Goal: Entertainment & Leisure: Browse casually

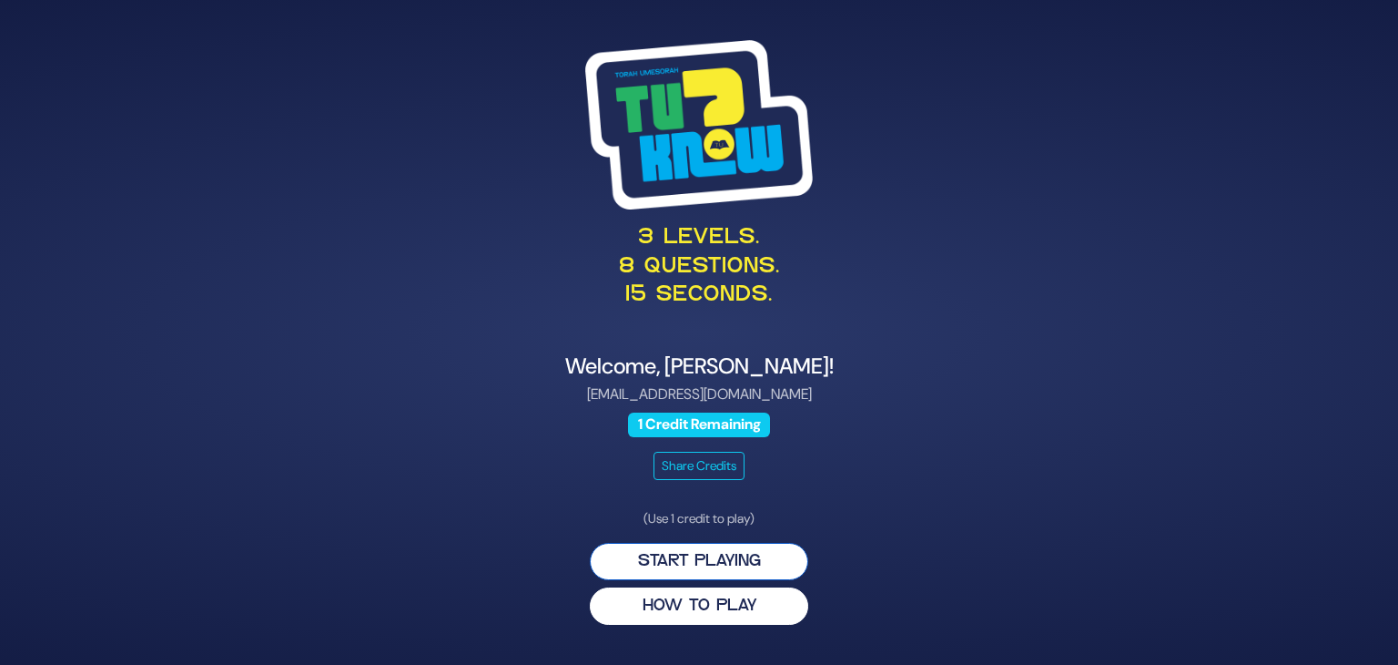
click at [718, 565] on button "Start Playing" at bounding box center [699, 561] width 219 height 37
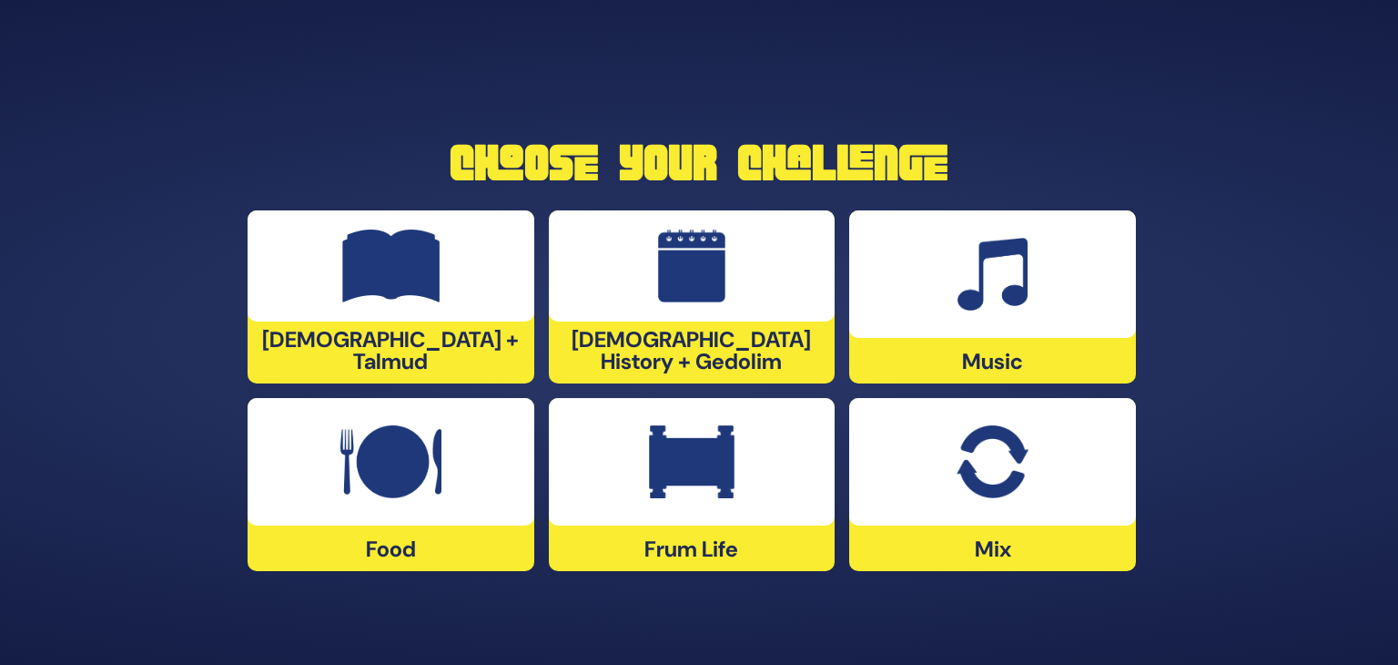
click at [995, 300] on img at bounding box center [993, 274] width 70 height 73
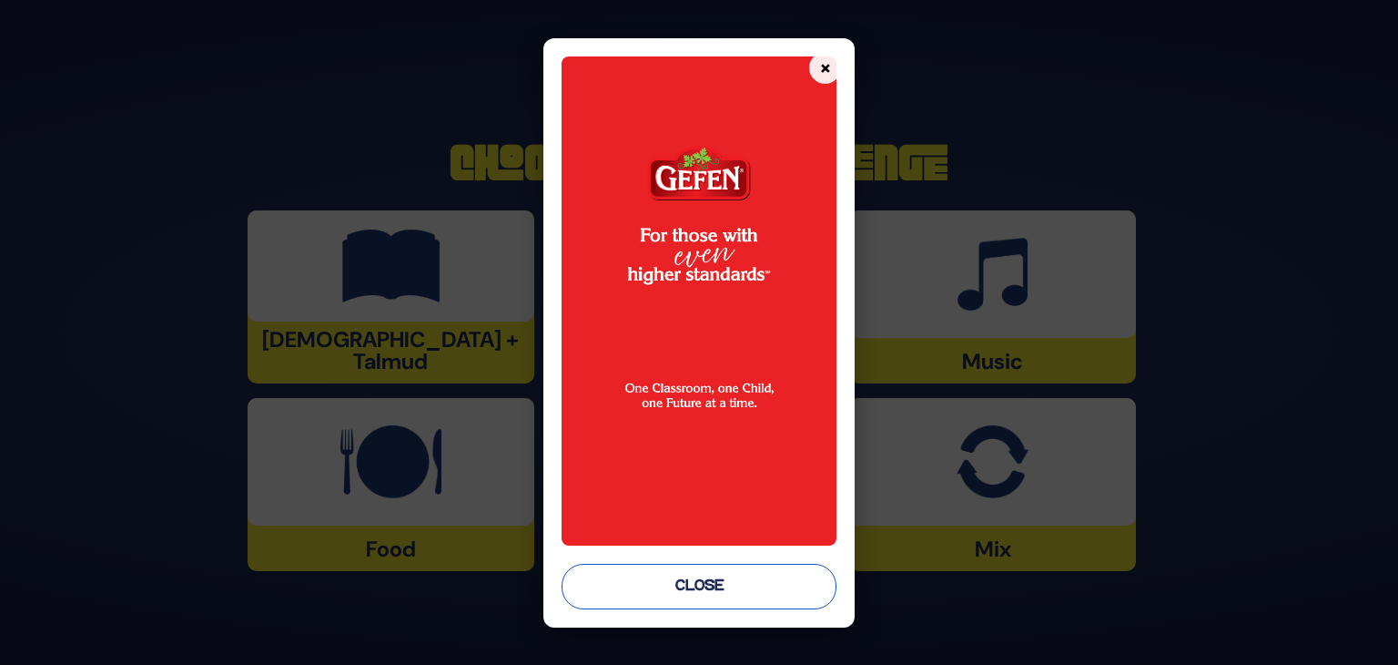
click at [692, 591] on button "Close" at bounding box center [699, 587] width 275 height 46
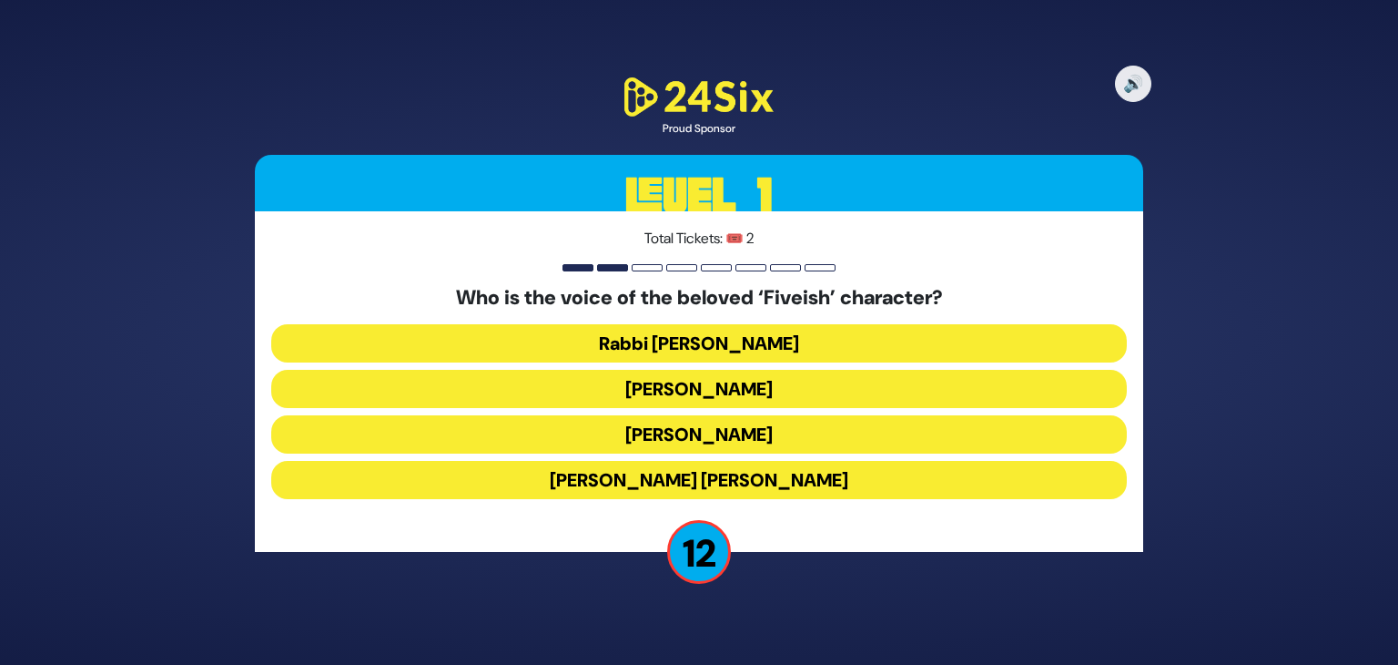
click at [773, 432] on button "[PERSON_NAME]" at bounding box center [699, 434] width 856 height 38
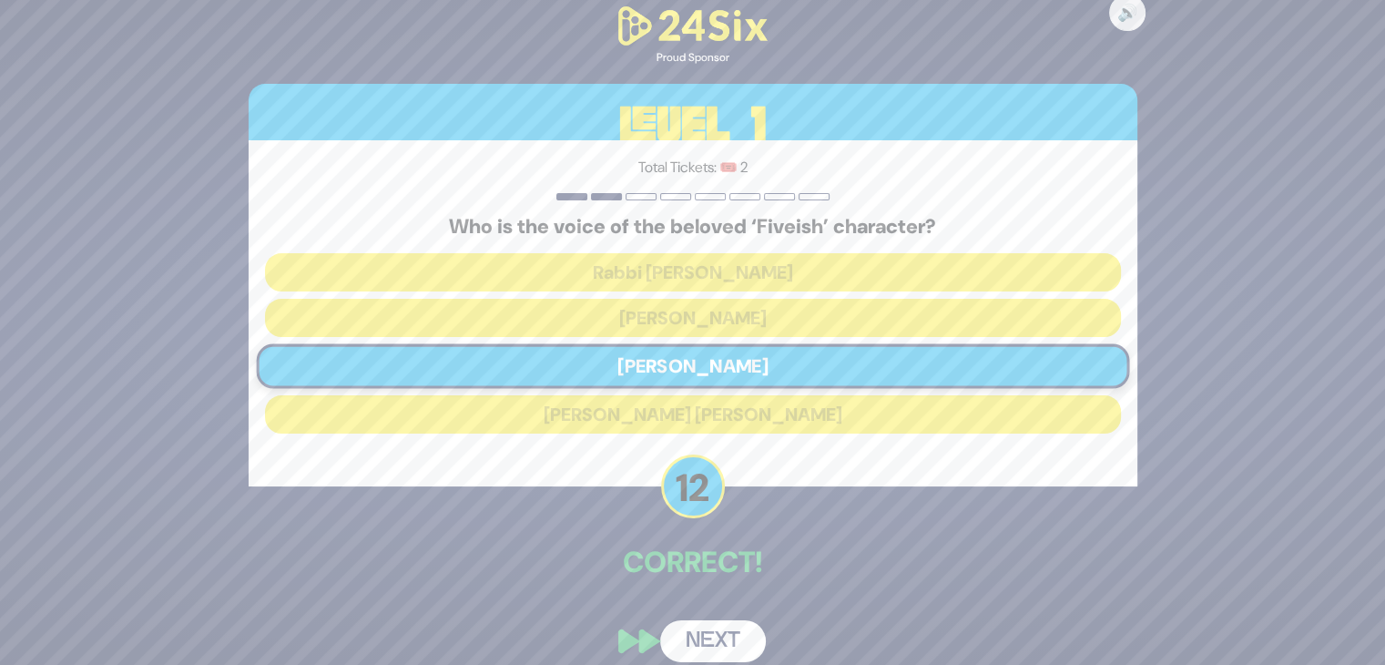
scroll to position [18, 0]
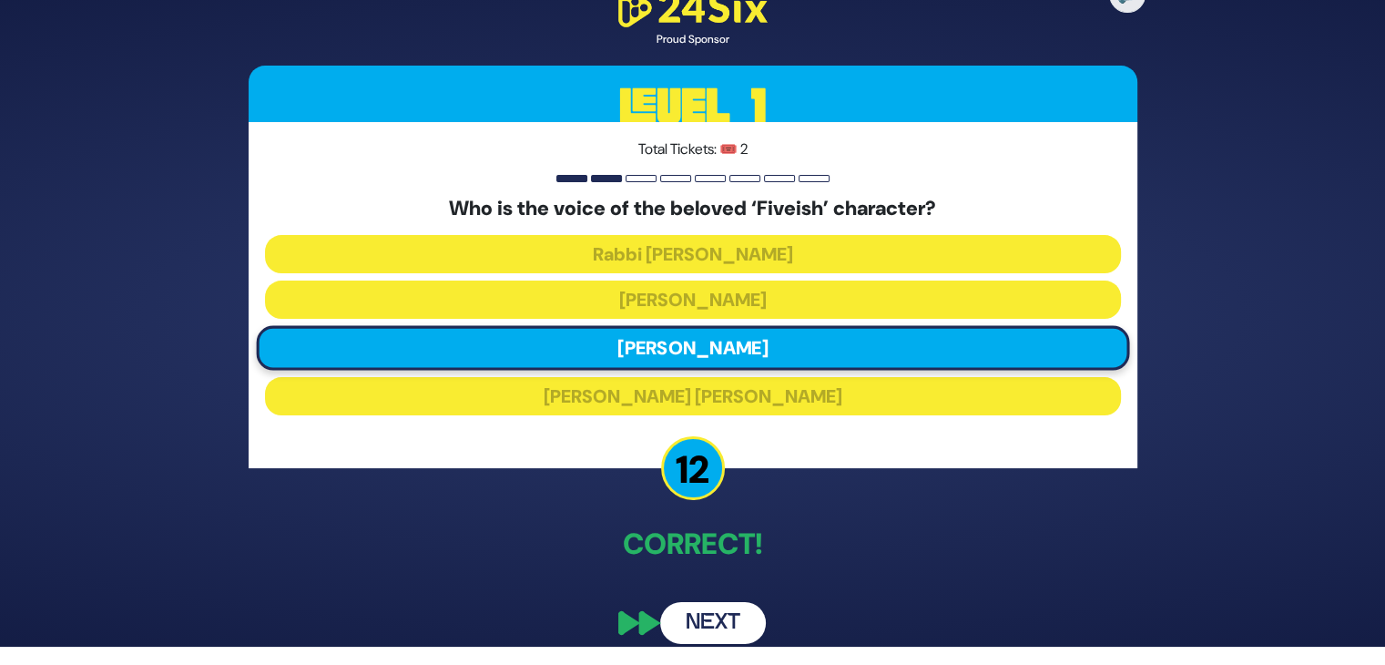
click at [727, 623] on button "Next" at bounding box center [713, 623] width 106 height 42
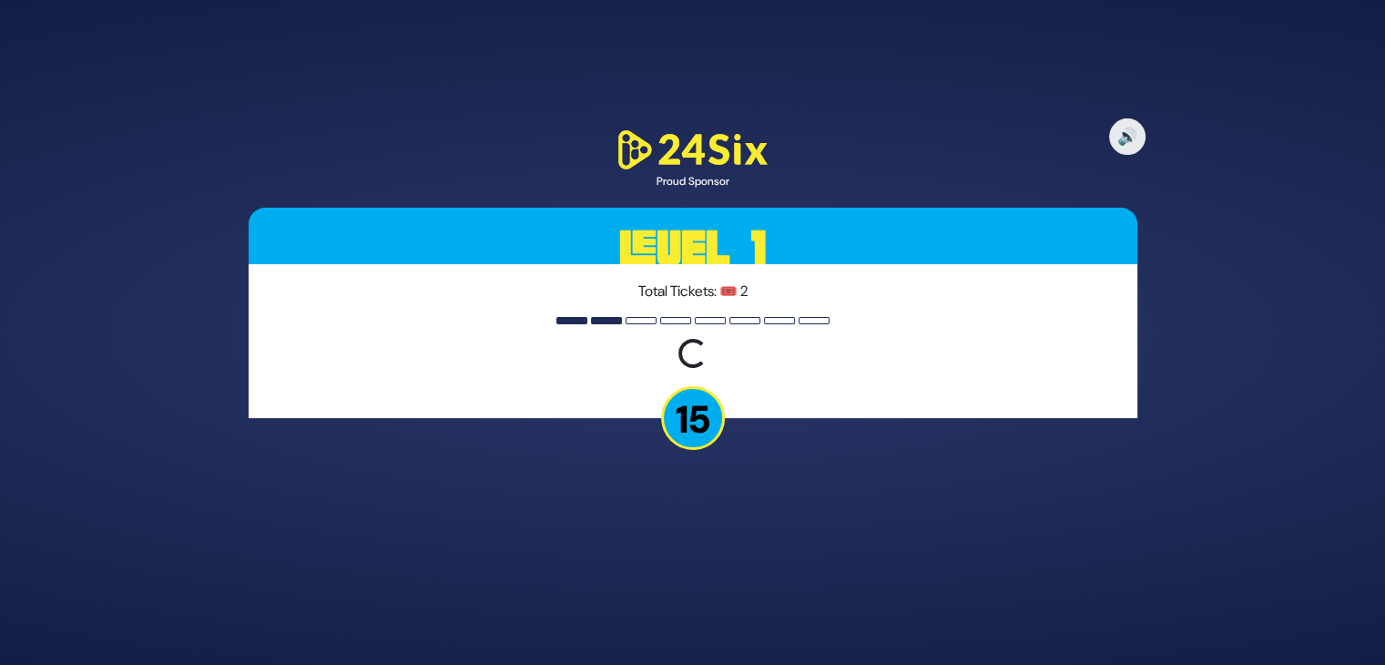
scroll to position [0, 0]
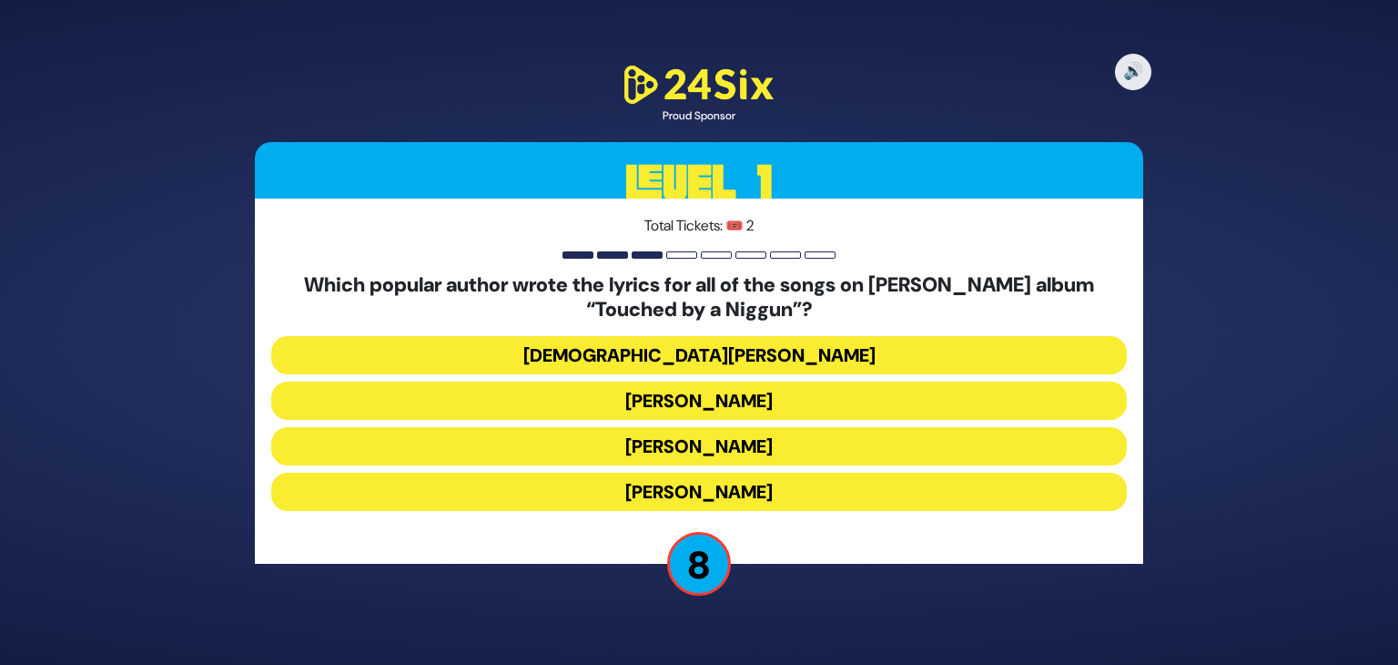
click at [715, 354] on button "[DEMOGRAPHIC_DATA][PERSON_NAME]" at bounding box center [699, 355] width 856 height 38
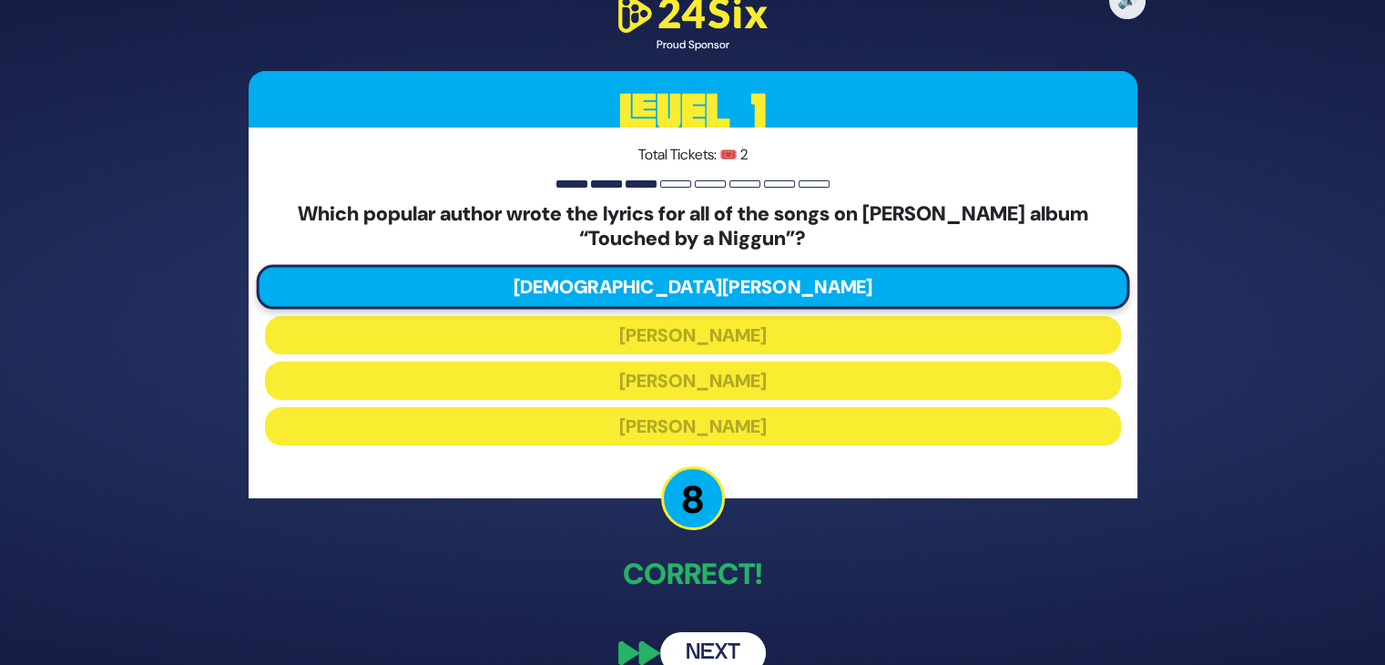
click at [724, 640] on button "Next" at bounding box center [713, 653] width 106 height 42
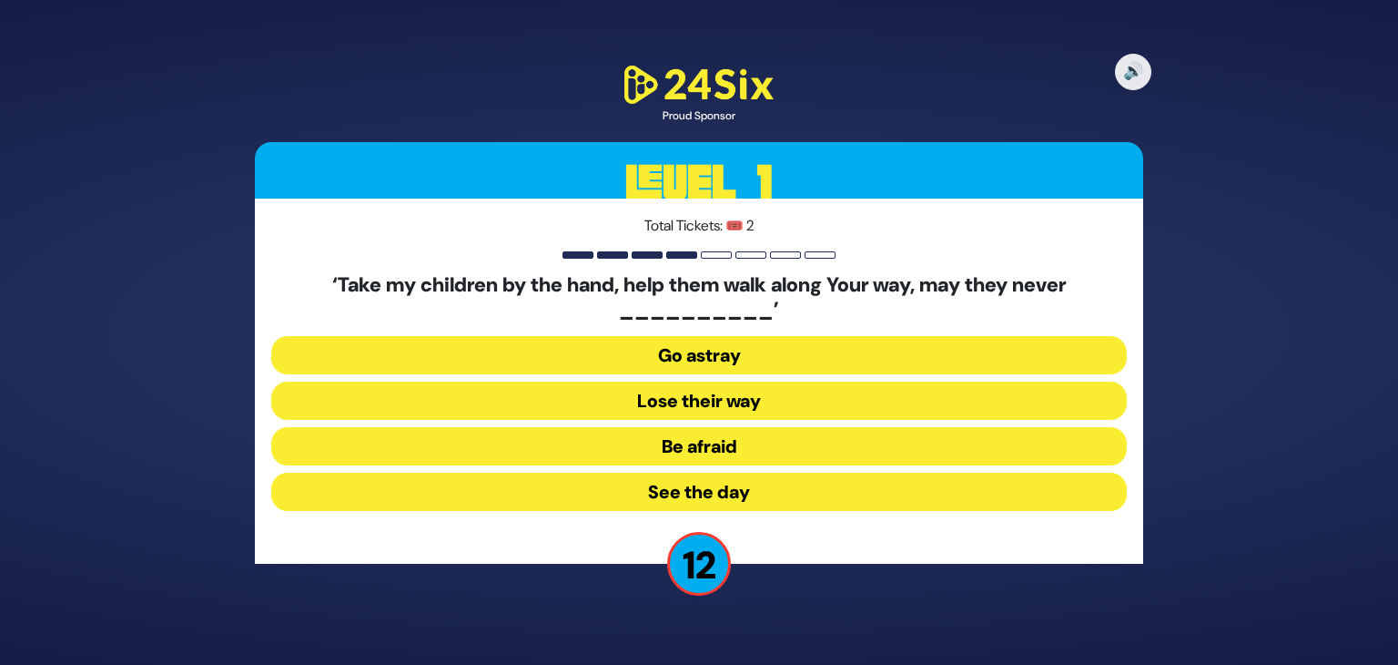
click at [836, 348] on button "Go astray" at bounding box center [699, 355] width 856 height 38
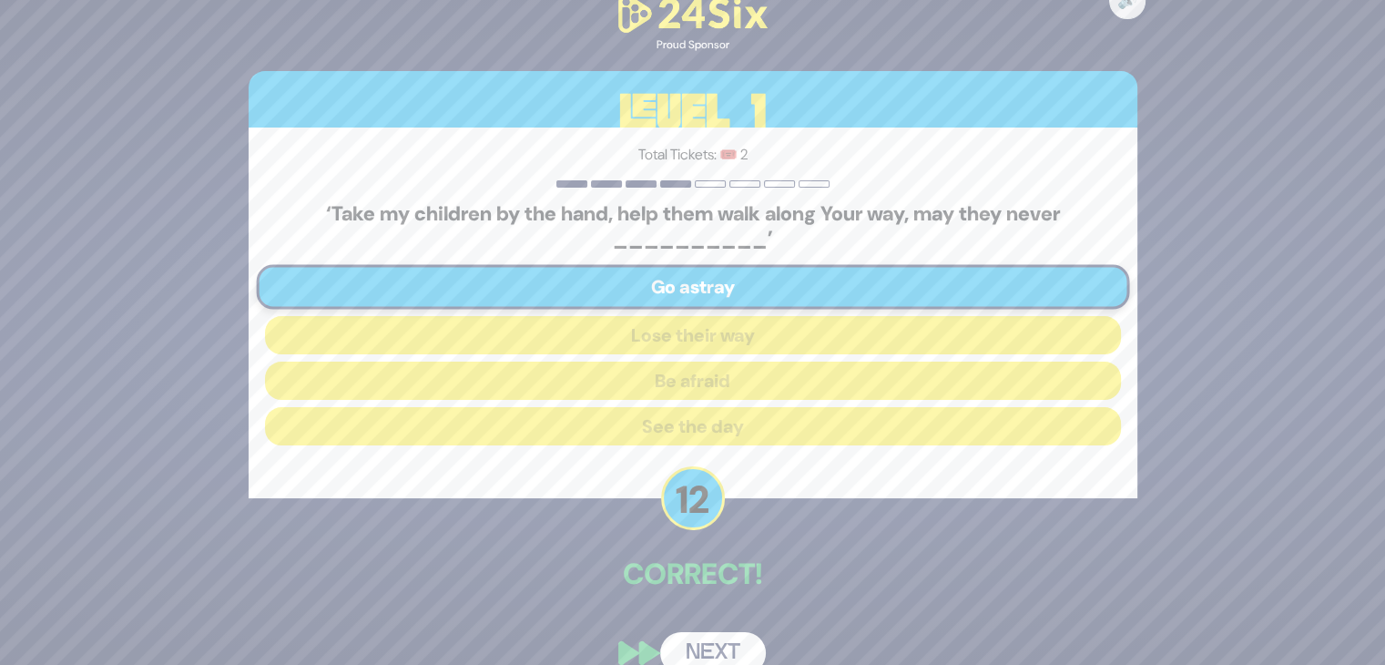
click at [732, 653] on button "Next" at bounding box center [713, 653] width 106 height 42
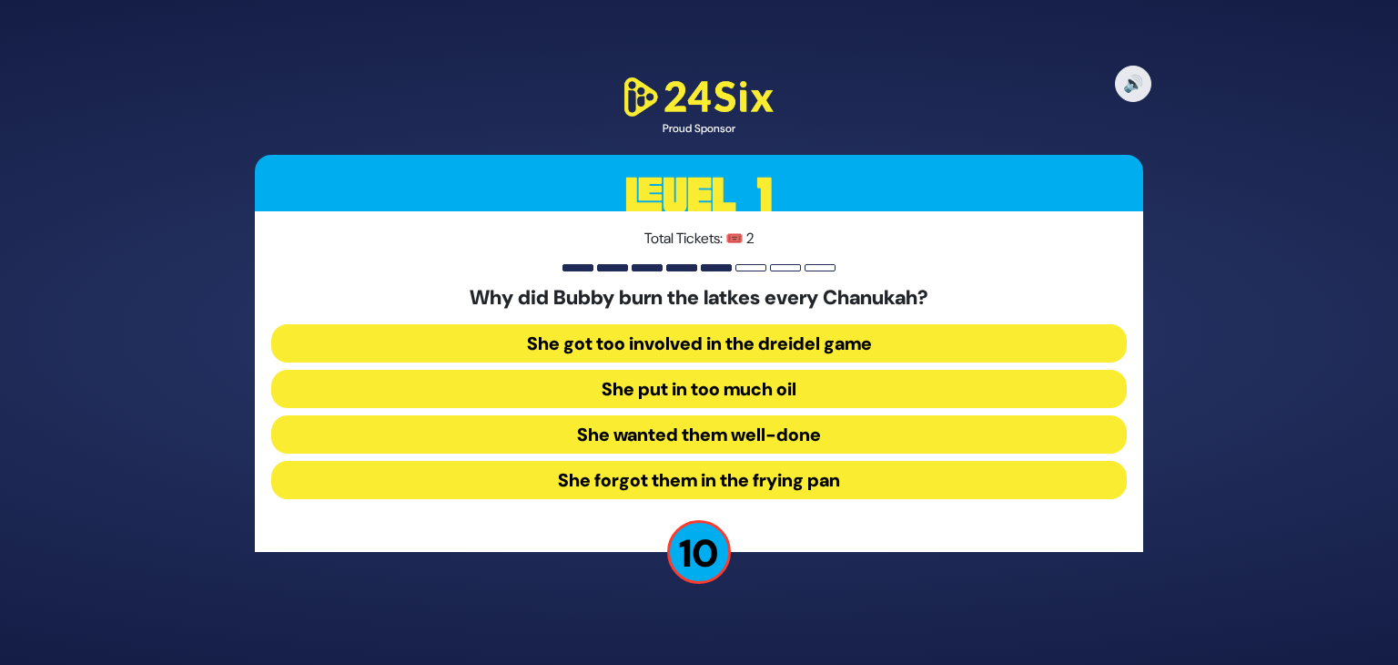
click at [711, 351] on button "She got too involved in the dreidel game" at bounding box center [699, 343] width 856 height 38
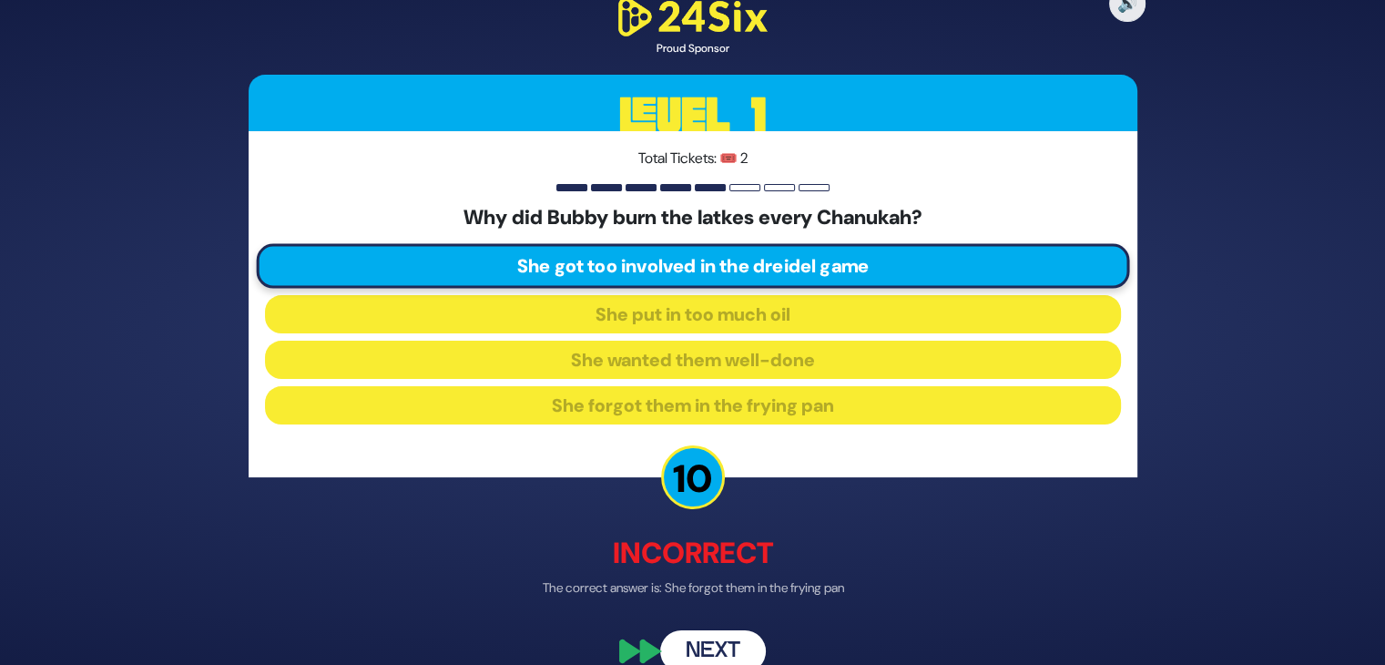
click at [721, 654] on button "Next" at bounding box center [713, 651] width 106 height 42
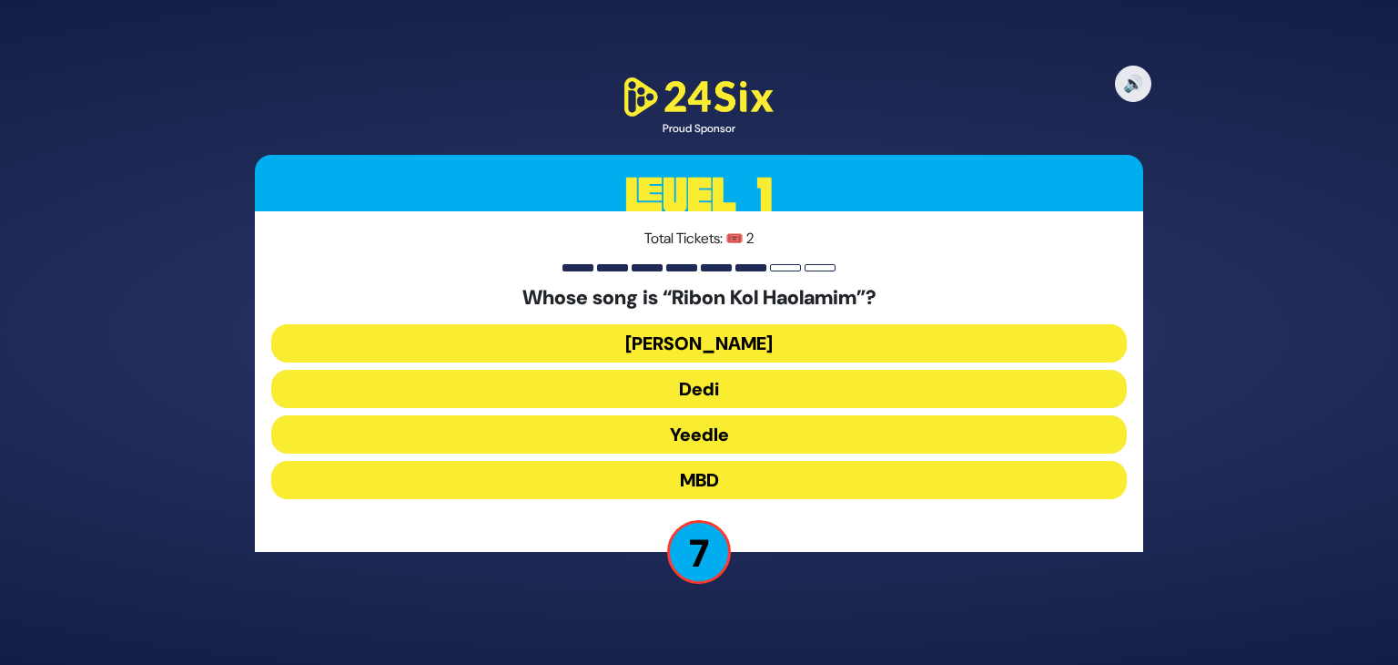
click at [720, 484] on button "MBD" at bounding box center [699, 480] width 856 height 38
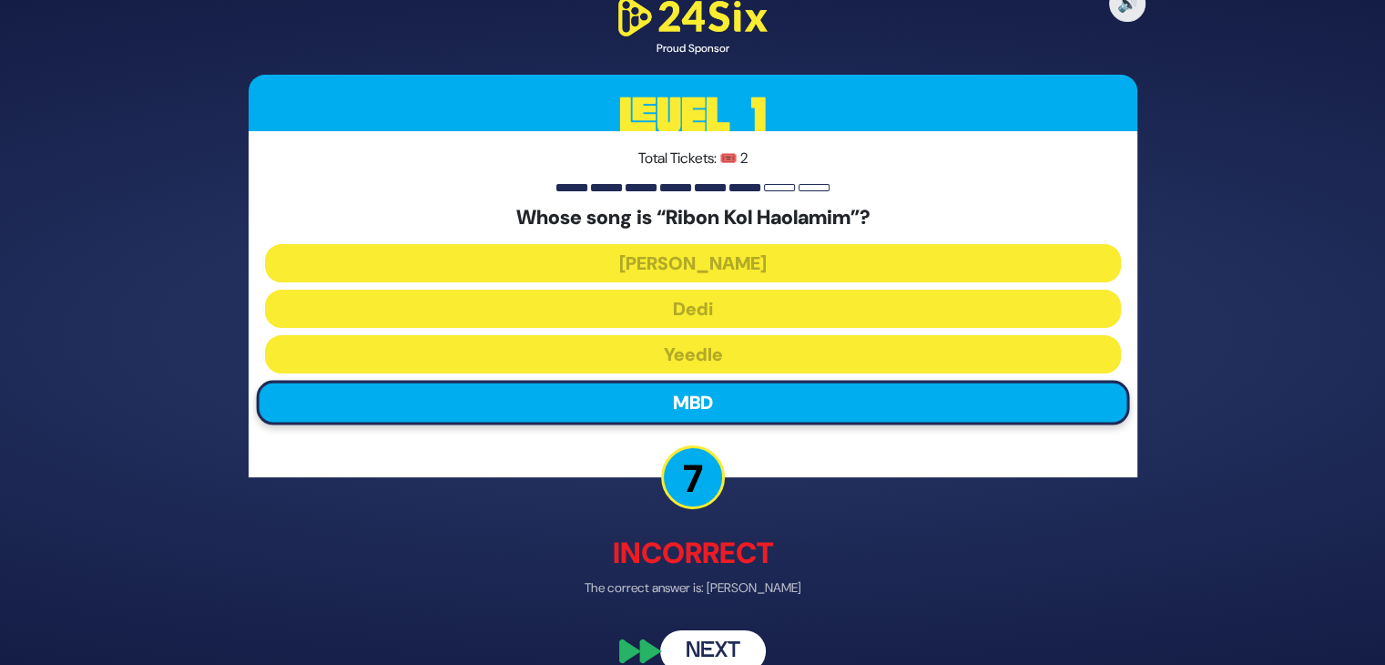
click at [717, 646] on button "Next" at bounding box center [713, 651] width 106 height 42
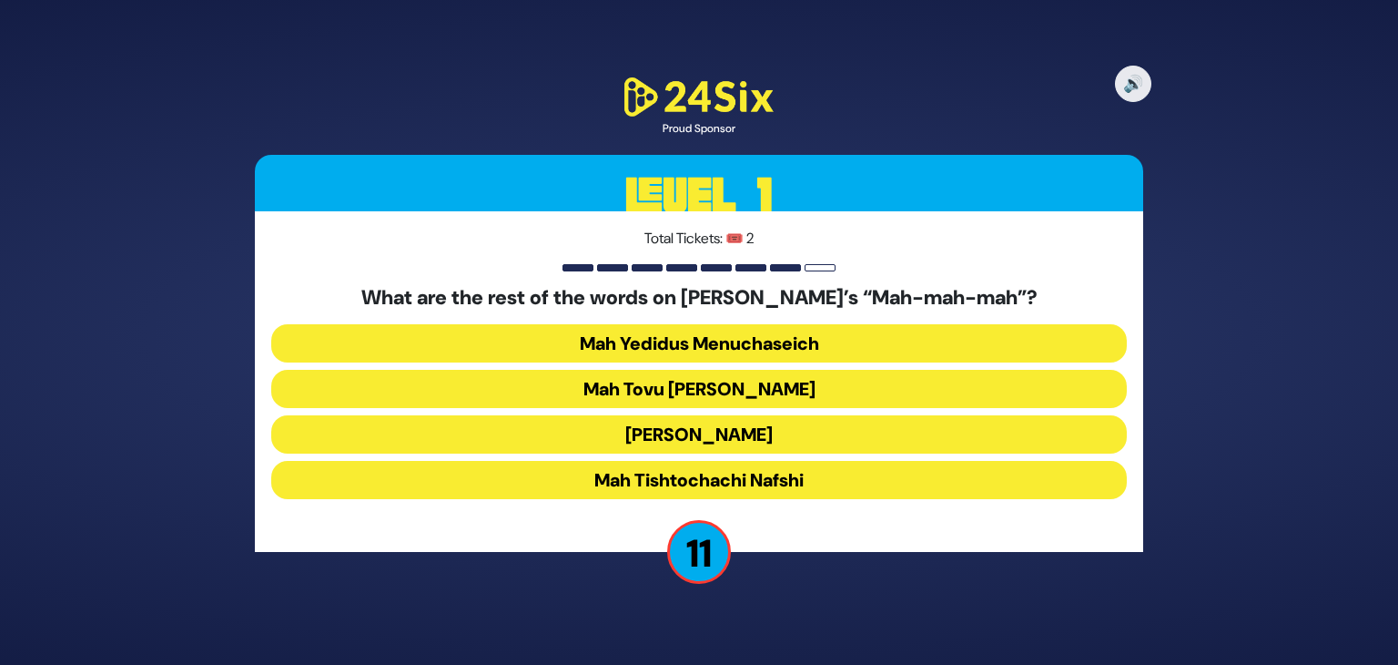
click at [758, 385] on button "Mah Tovu [PERSON_NAME]" at bounding box center [699, 389] width 856 height 38
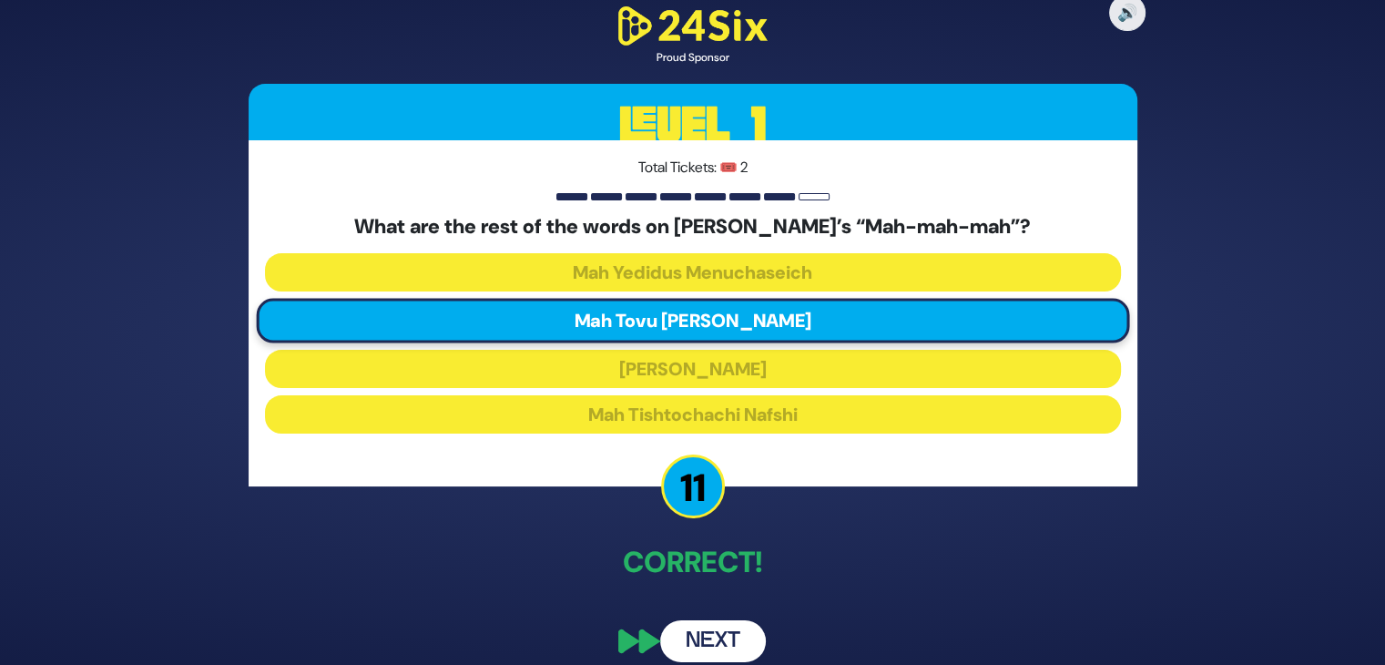
click at [728, 632] on button "Next" at bounding box center [713, 641] width 106 height 42
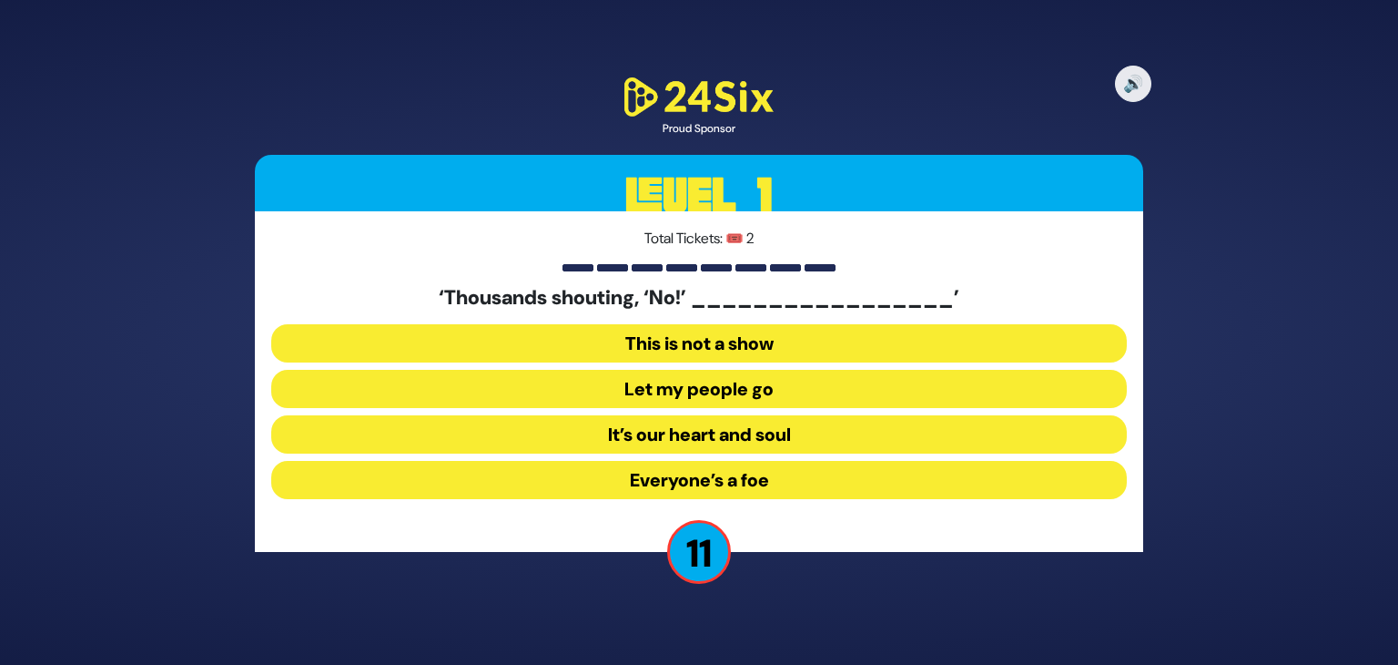
click at [773, 393] on button "Let my people go" at bounding box center [699, 389] width 856 height 38
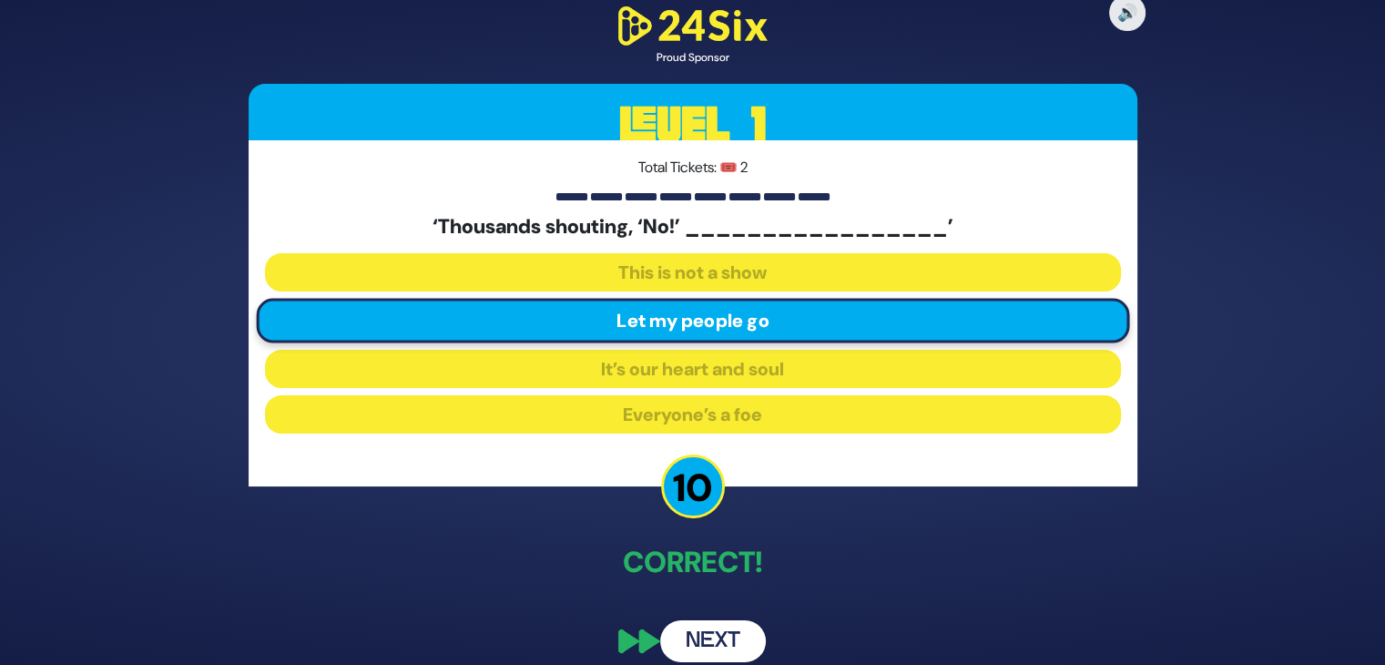
click at [712, 639] on button "Next" at bounding box center [713, 641] width 106 height 42
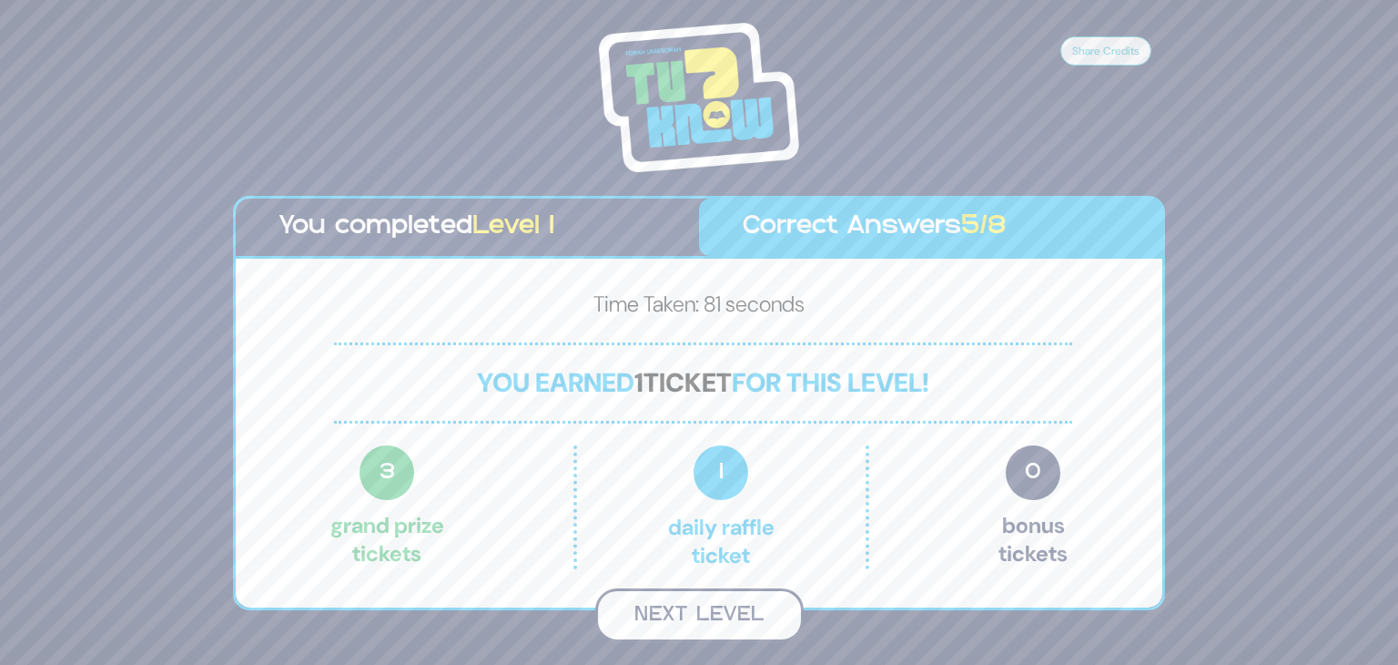
click at [713, 613] on button "Next Level" at bounding box center [699, 615] width 208 height 54
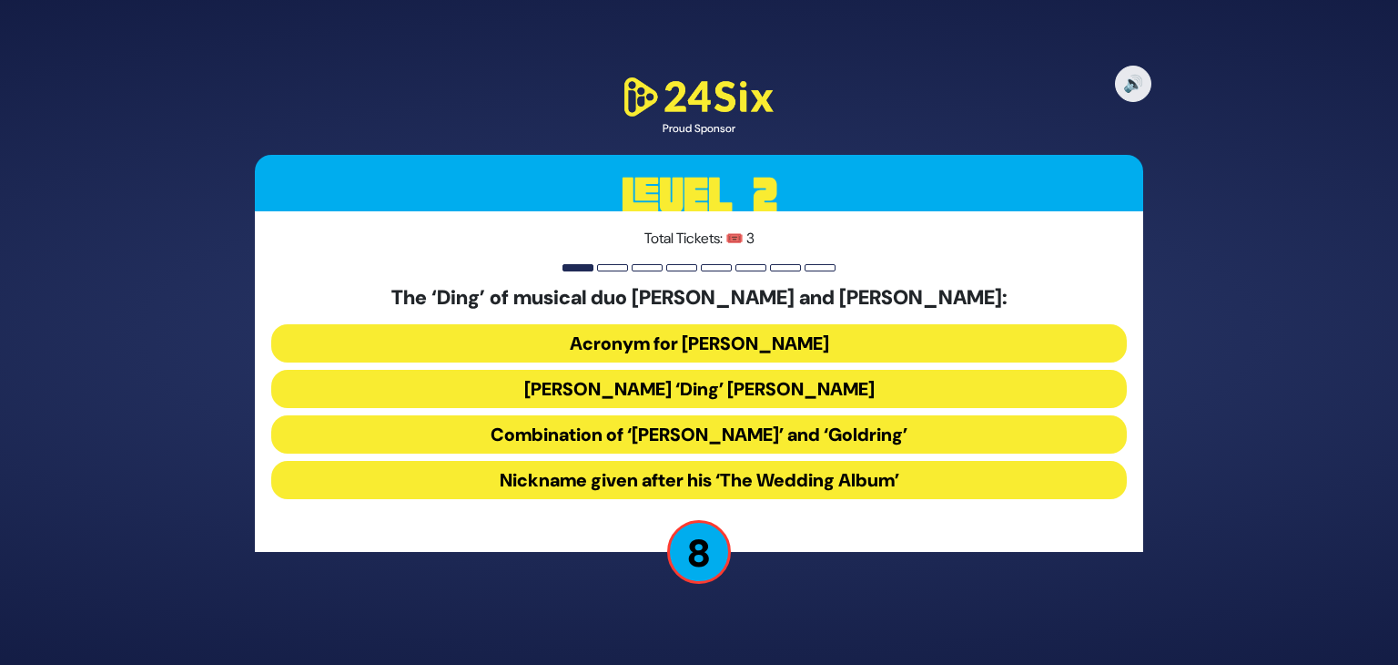
click at [776, 391] on button "[PERSON_NAME] ‘Ding’ [PERSON_NAME]" at bounding box center [699, 389] width 856 height 38
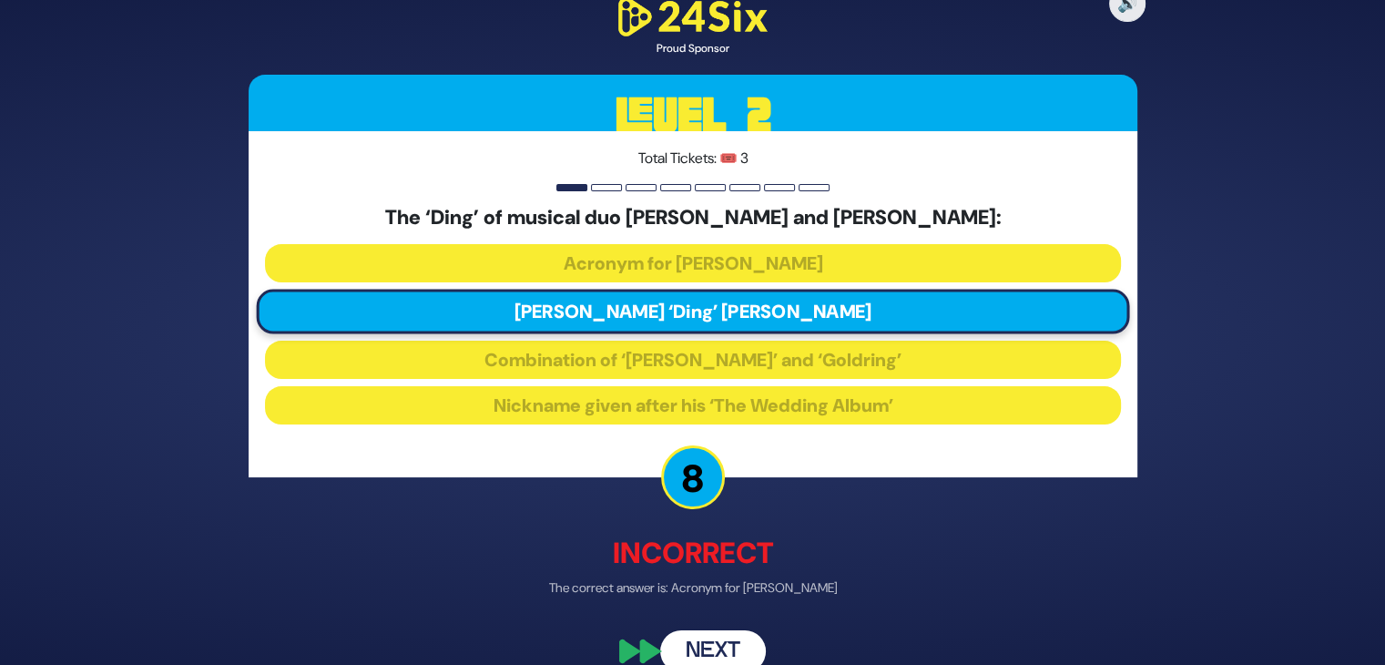
click at [724, 646] on button "Next" at bounding box center [713, 651] width 106 height 42
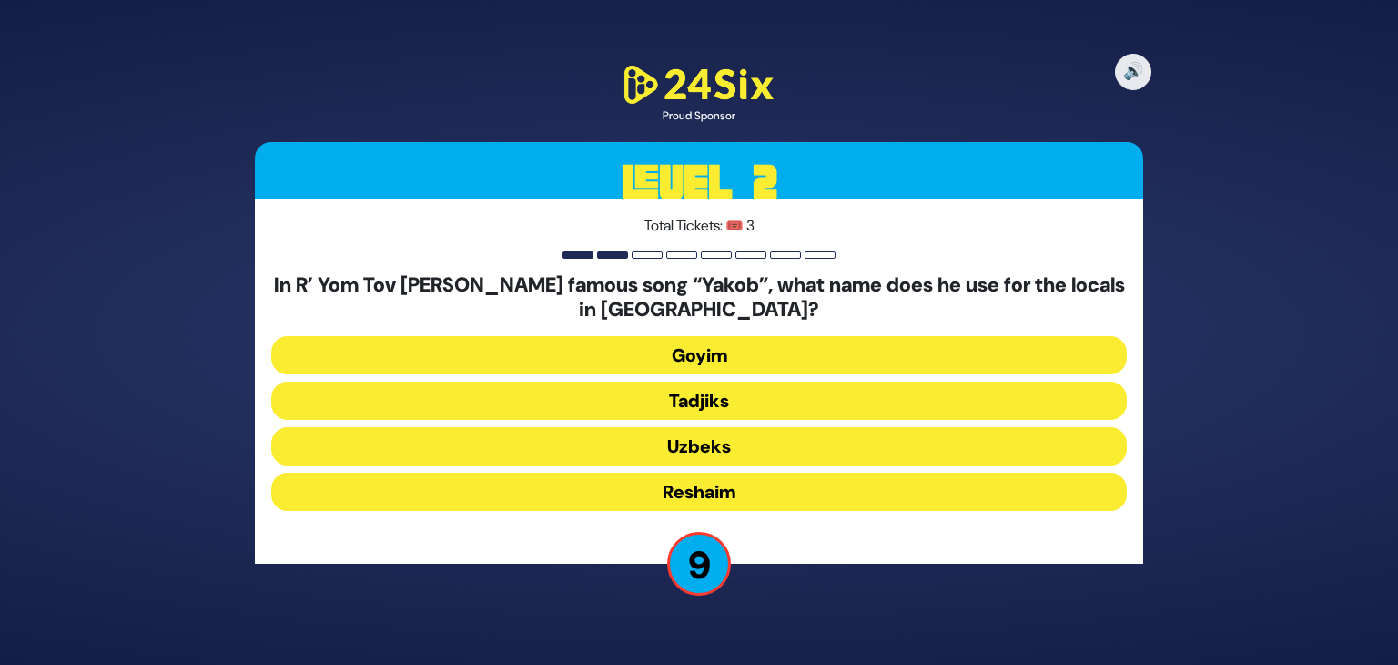
click at [724, 446] on button "Uzbeks" at bounding box center [699, 446] width 856 height 38
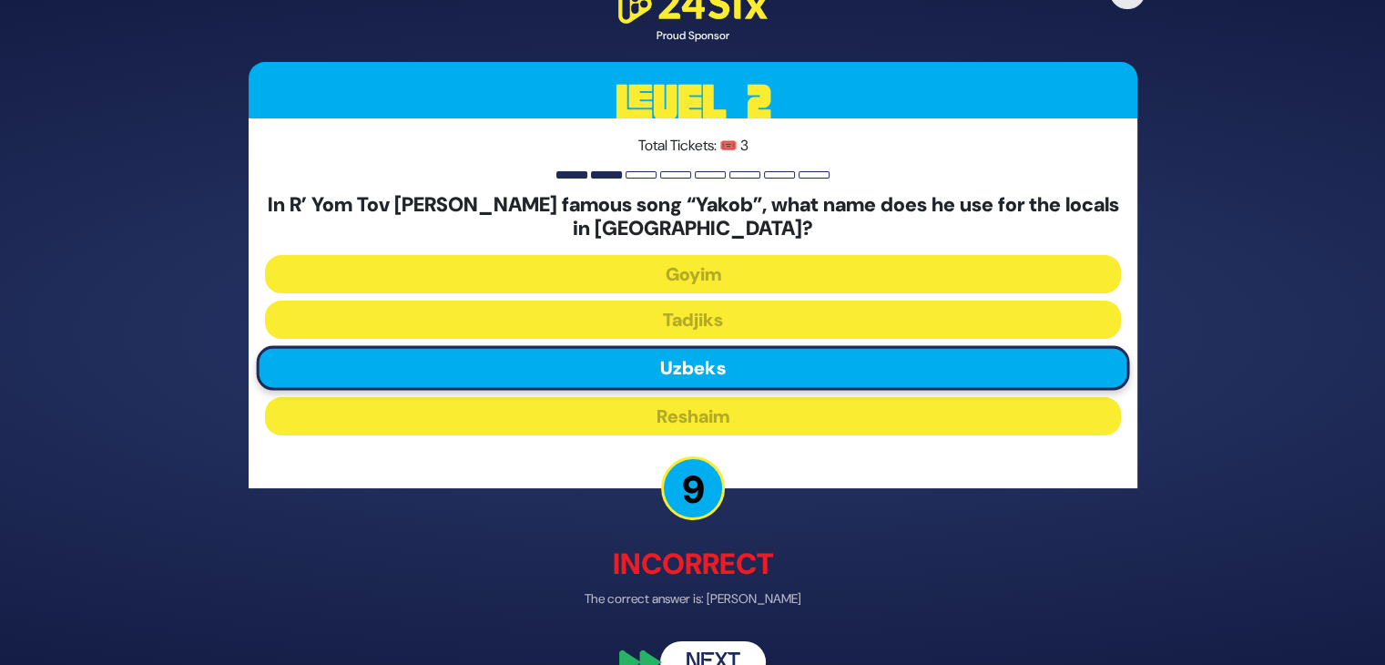
scroll to position [40, 0]
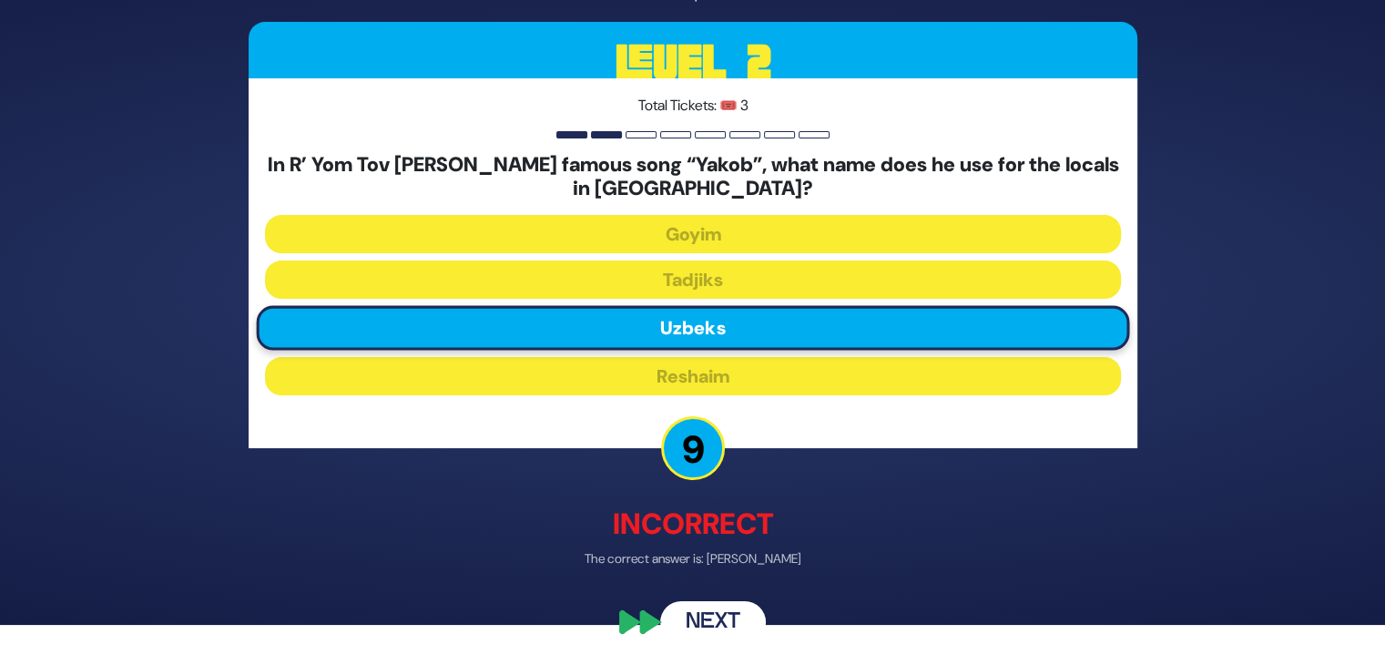
click at [710, 621] on button "Next" at bounding box center [713, 623] width 106 height 42
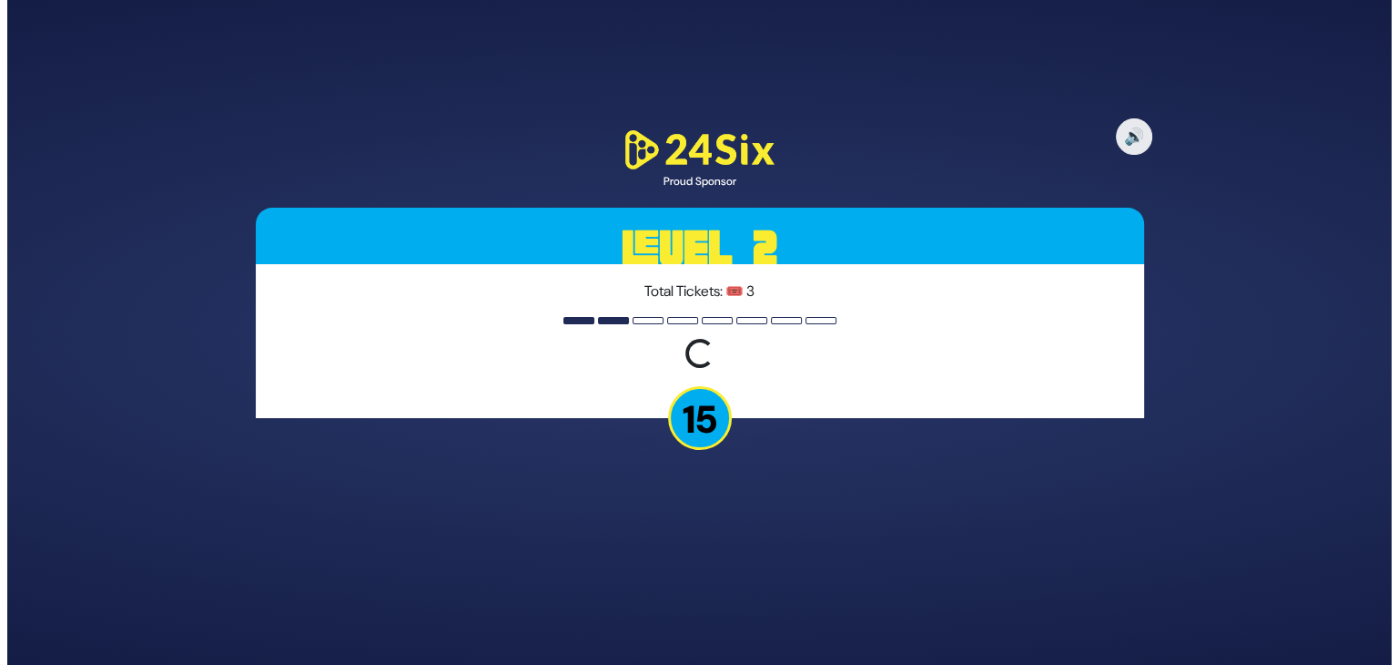
scroll to position [0, 0]
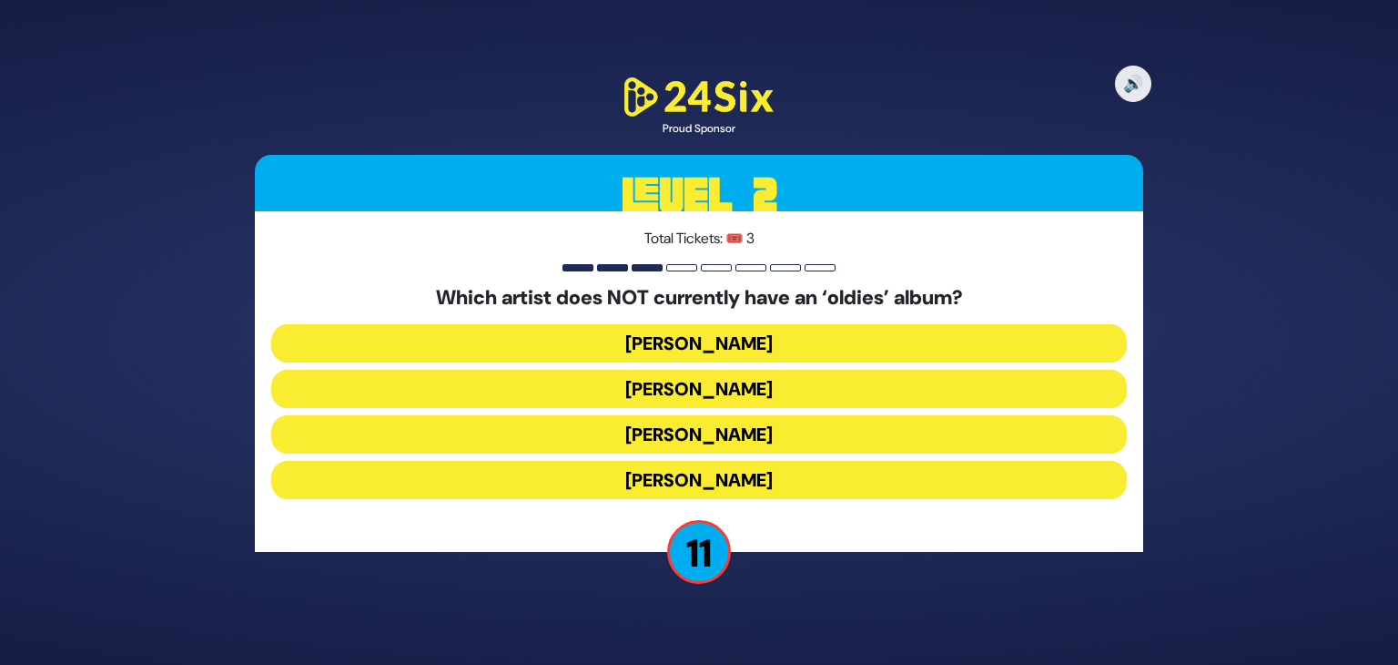
click at [761, 390] on button "[PERSON_NAME]" at bounding box center [699, 389] width 856 height 38
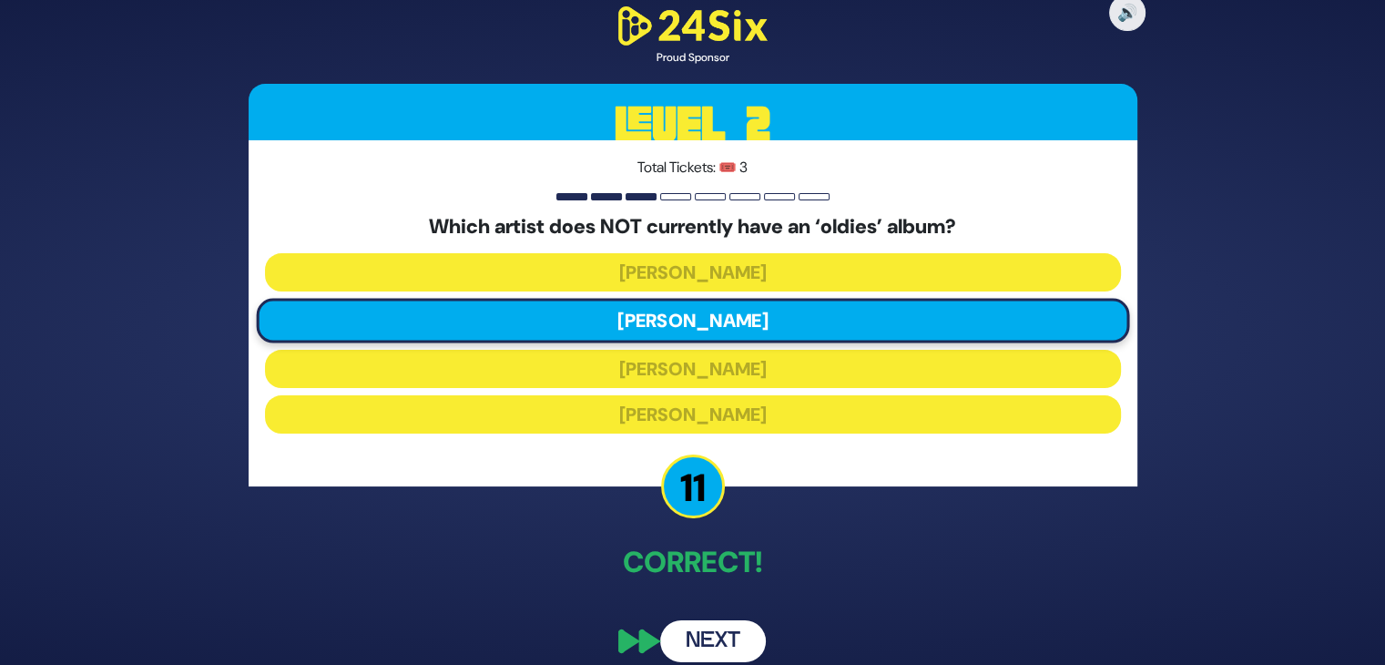
click at [710, 645] on button "Next" at bounding box center [713, 641] width 106 height 42
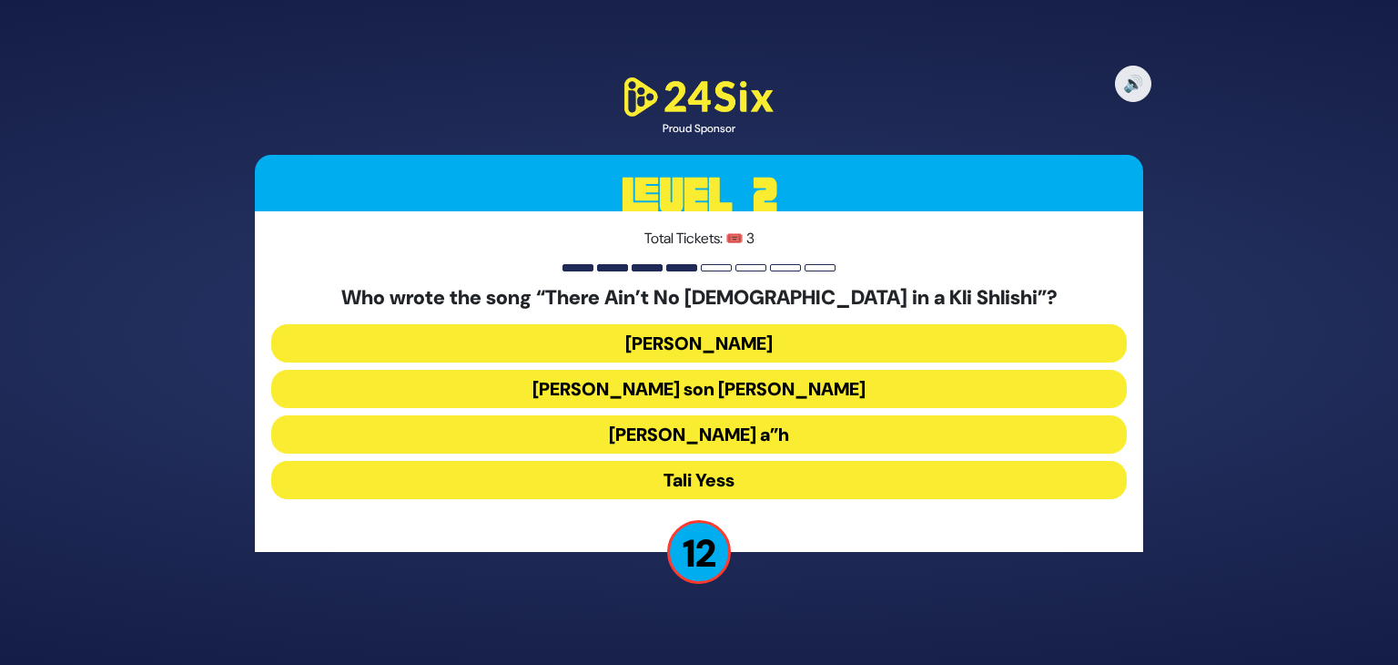
click at [697, 440] on button "[PERSON_NAME] a”h" at bounding box center [699, 434] width 856 height 38
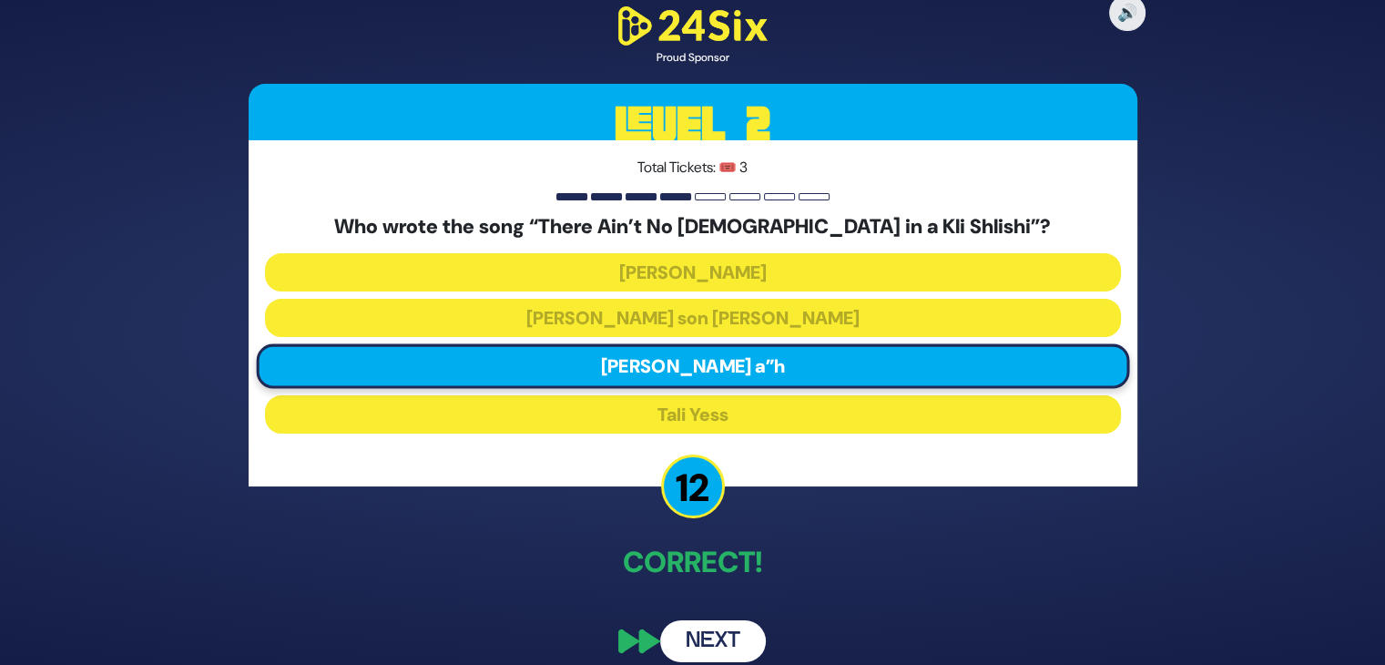
click at [717, 646] on button "Next" at bounding box center [713, 641] width 106 height 42
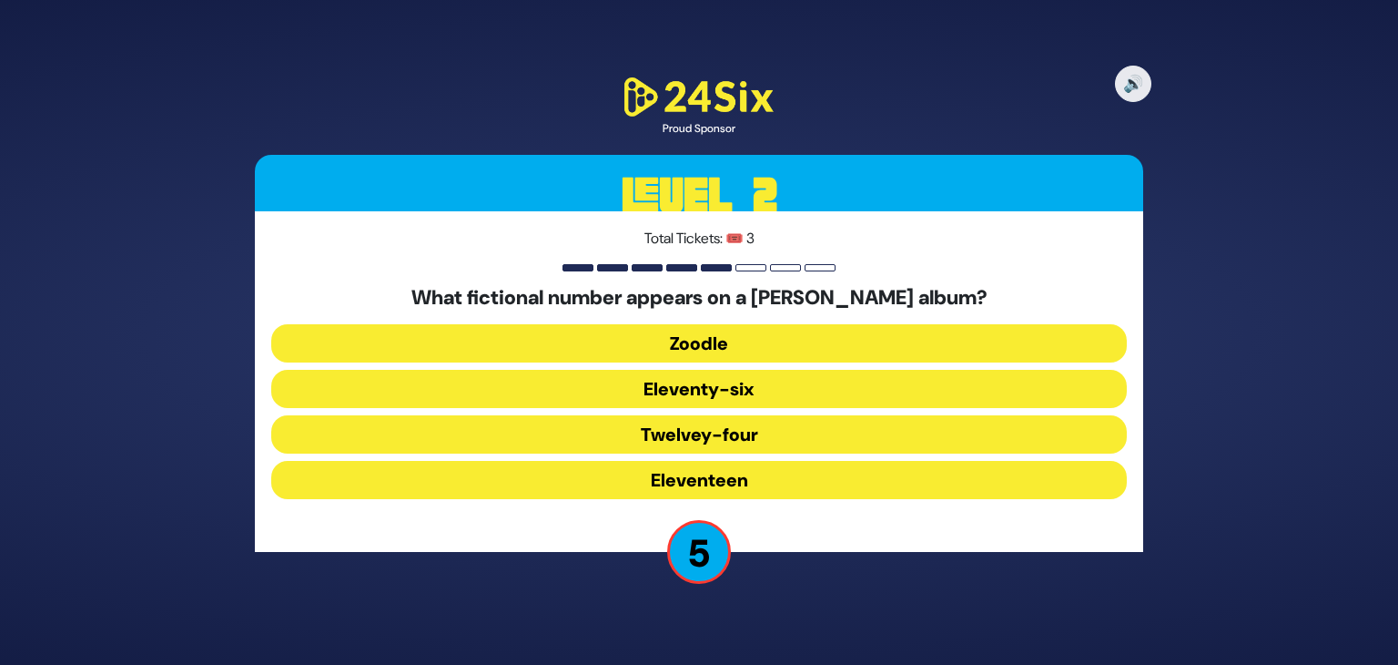
click at [736, 387] on button "Eleventy-six" at bounding box center [699, 389] width 856 height 38
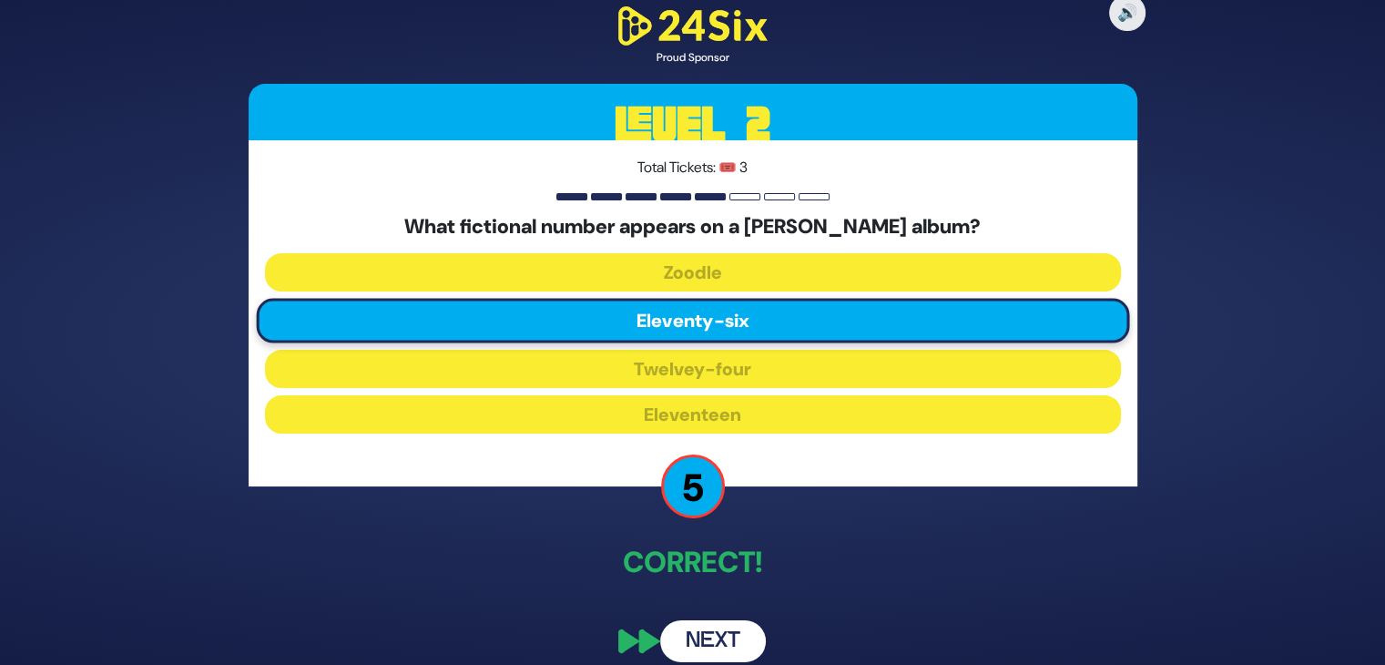
click at [721, 646] on button "Next" at bounding box center [713, 641] width 106 height 42
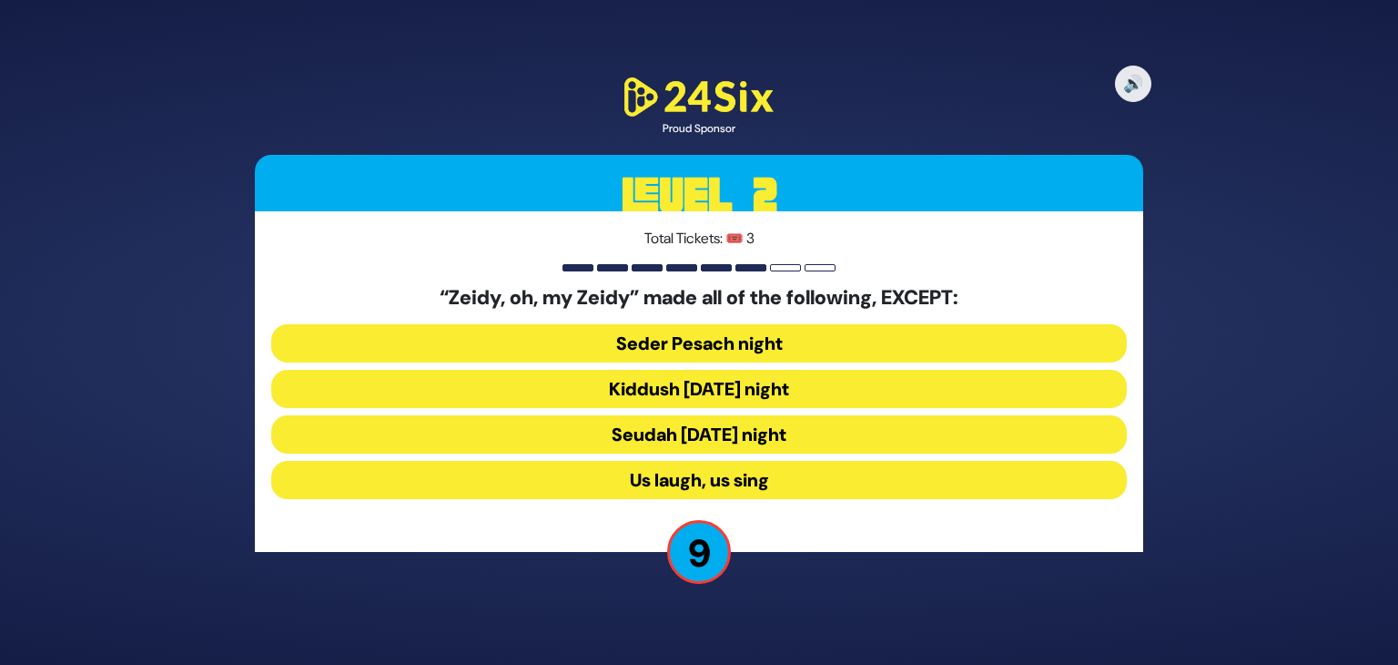
click at [726, 434] on button "Seudah [DATE] night" at bounding box center [699, 434] width 856 height 38
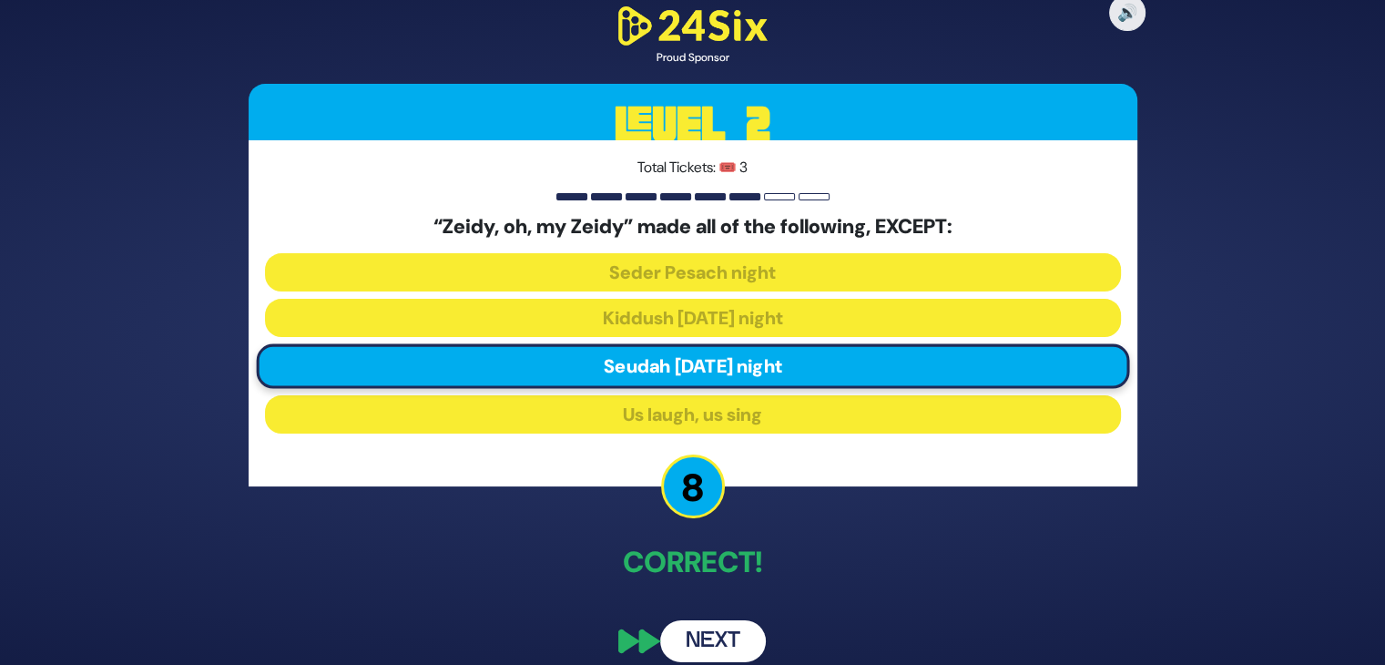
click at [705, 638] on button "Next" at bounding box center [713, 641] width 106 height 42
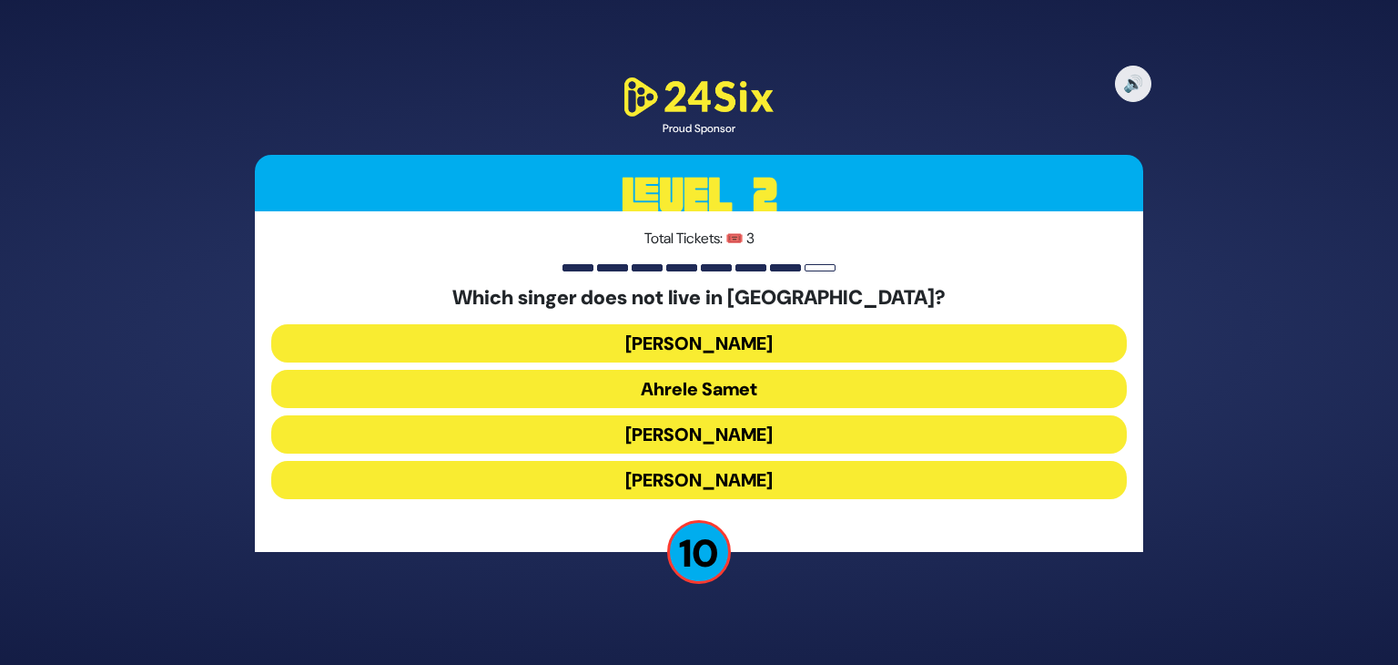
click at [709, 482] on button "[PERSON_NAME]" at bounding box center [699, 480] width 856 height 38
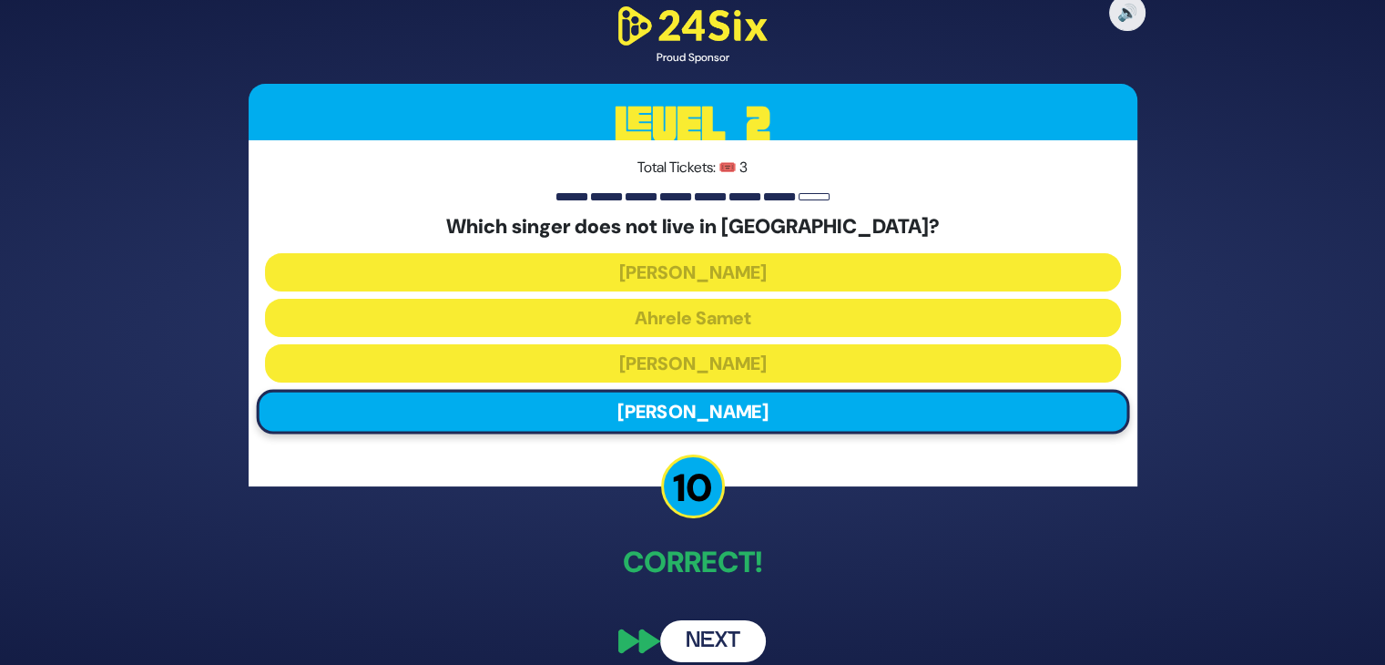
click at [711, 638] on button "Next" at bounding box center [713, 641] width 106 height 42
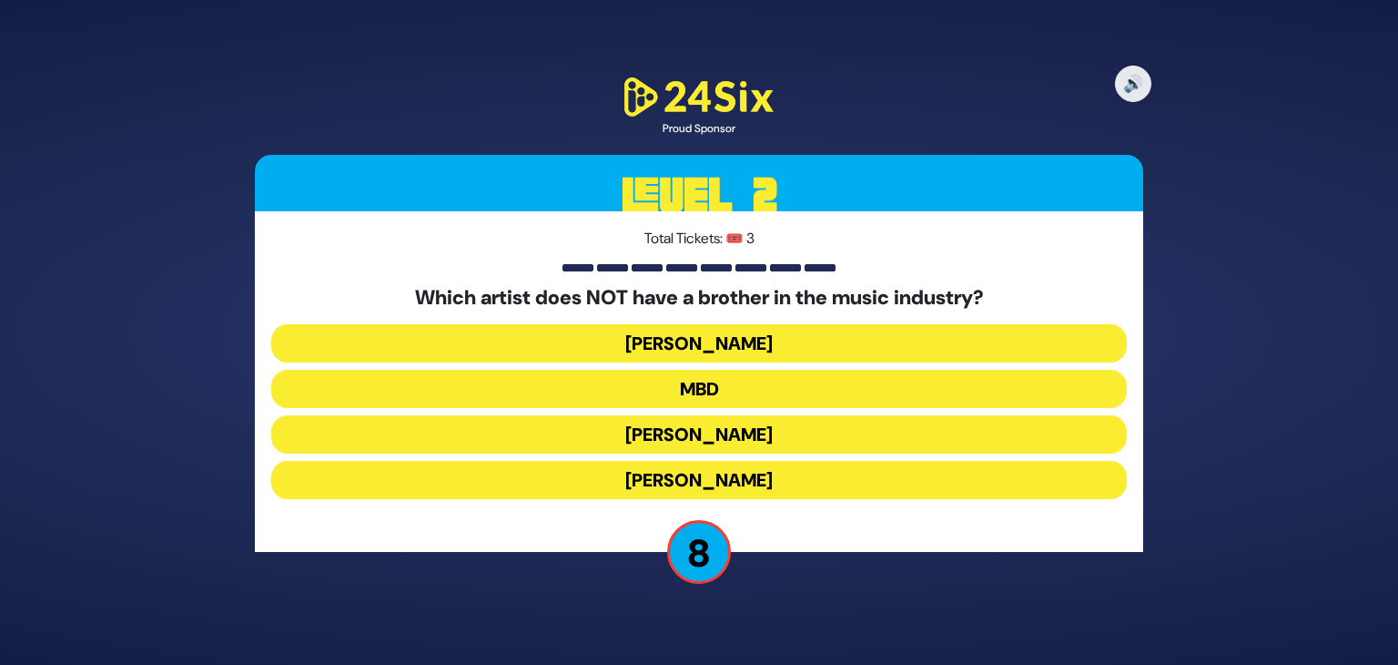
click at [738, 478] on button "[PERSON_NAME]" at bounding box center [699, 480] width 856 height 38
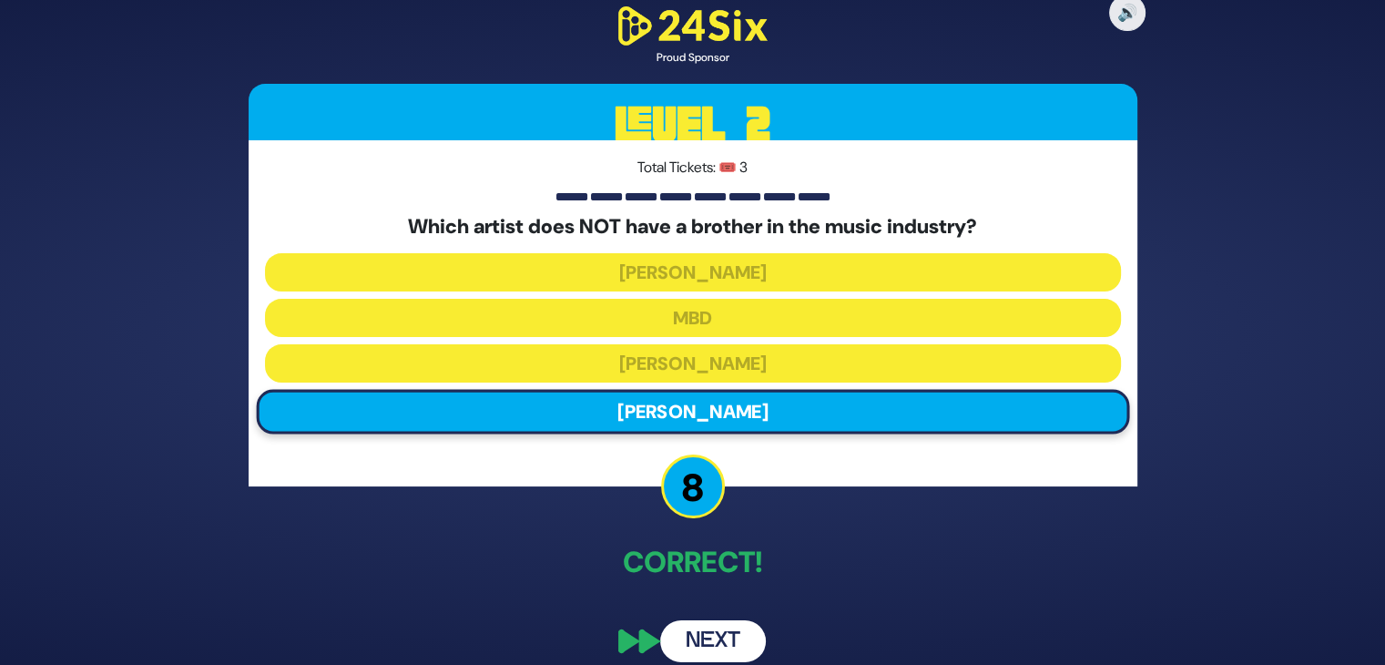
click at [707, 641] on button "Next" at bounding box center [713, 641] width 106 height 42
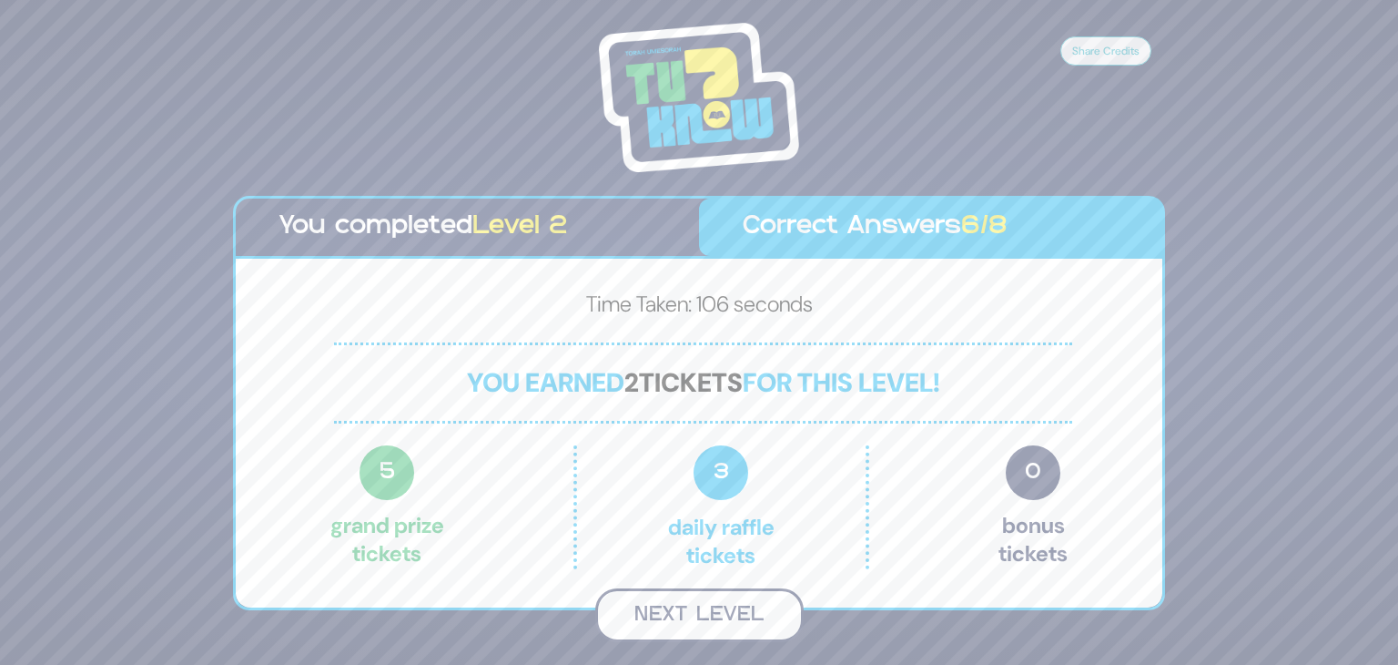
click at [728, 620] on button "Next Level" at bounding box center [699, 615] width 208 height 54
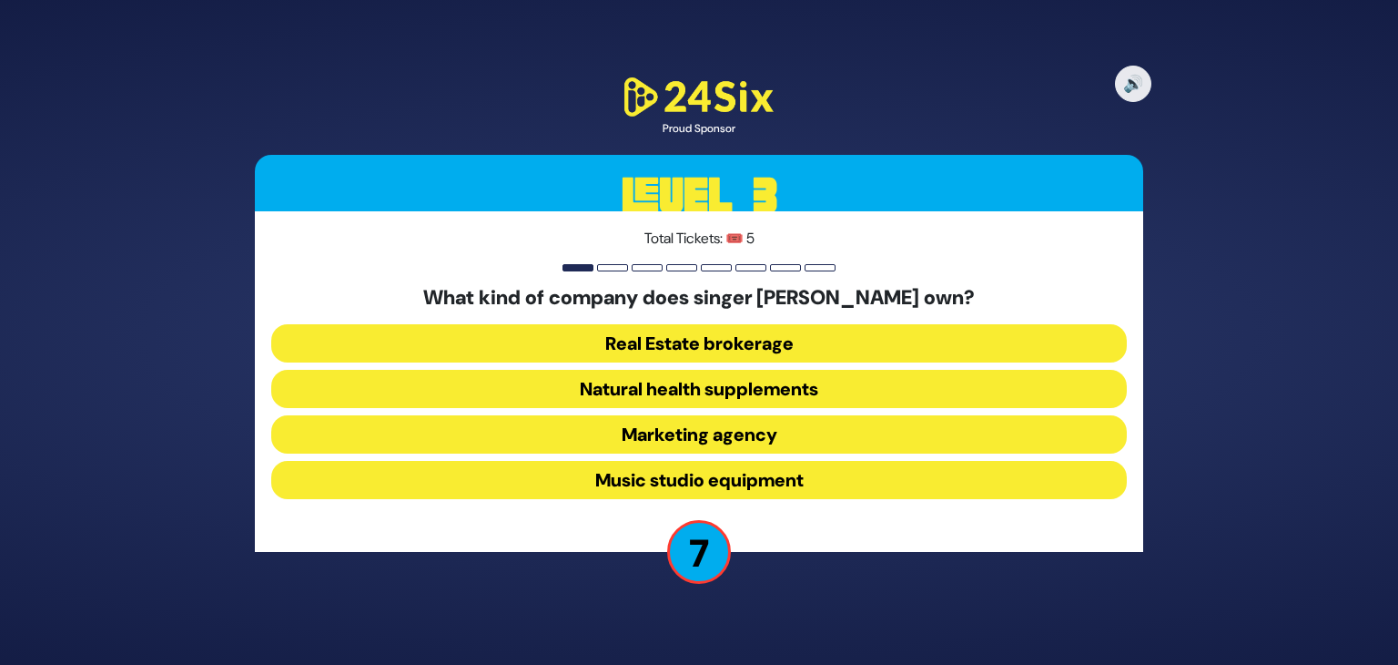
click at [733, 343] on button "Real Estate brokerage" at bounding box center [699, 343] width 856 height 38
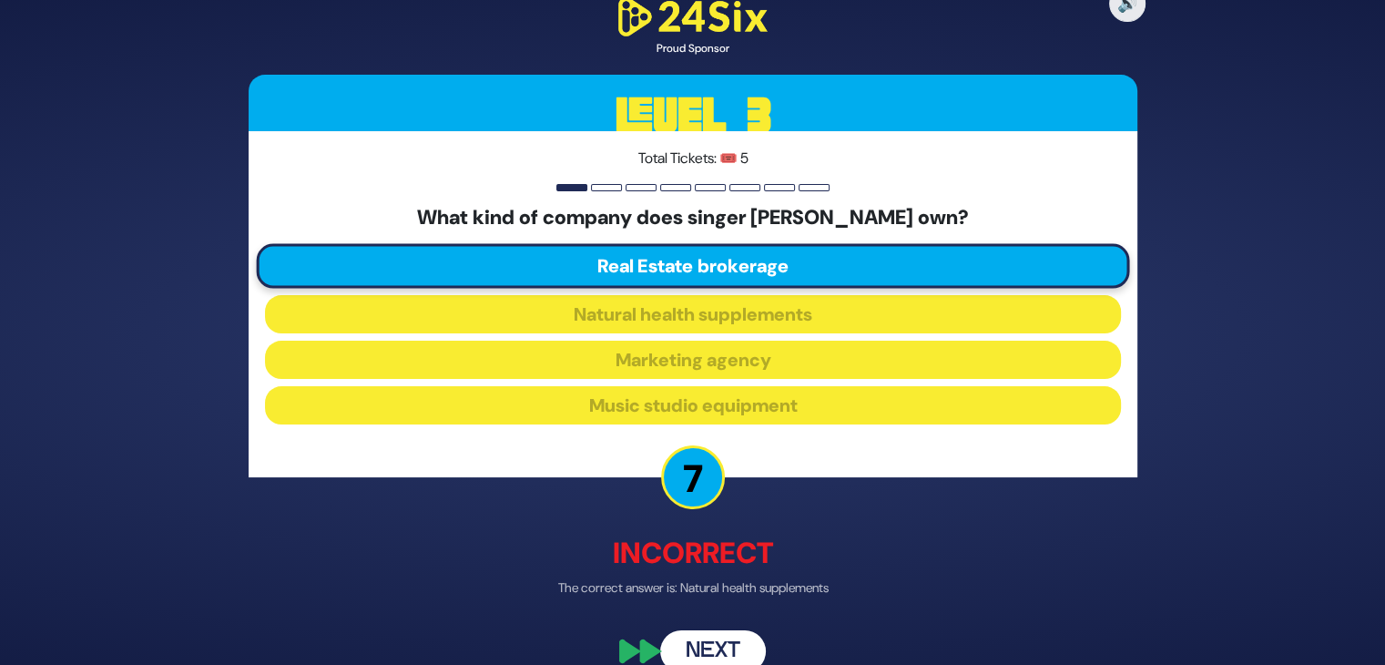
click at [711, 646] on button "Next" at bounding box center [713, 651] width 106 height 42
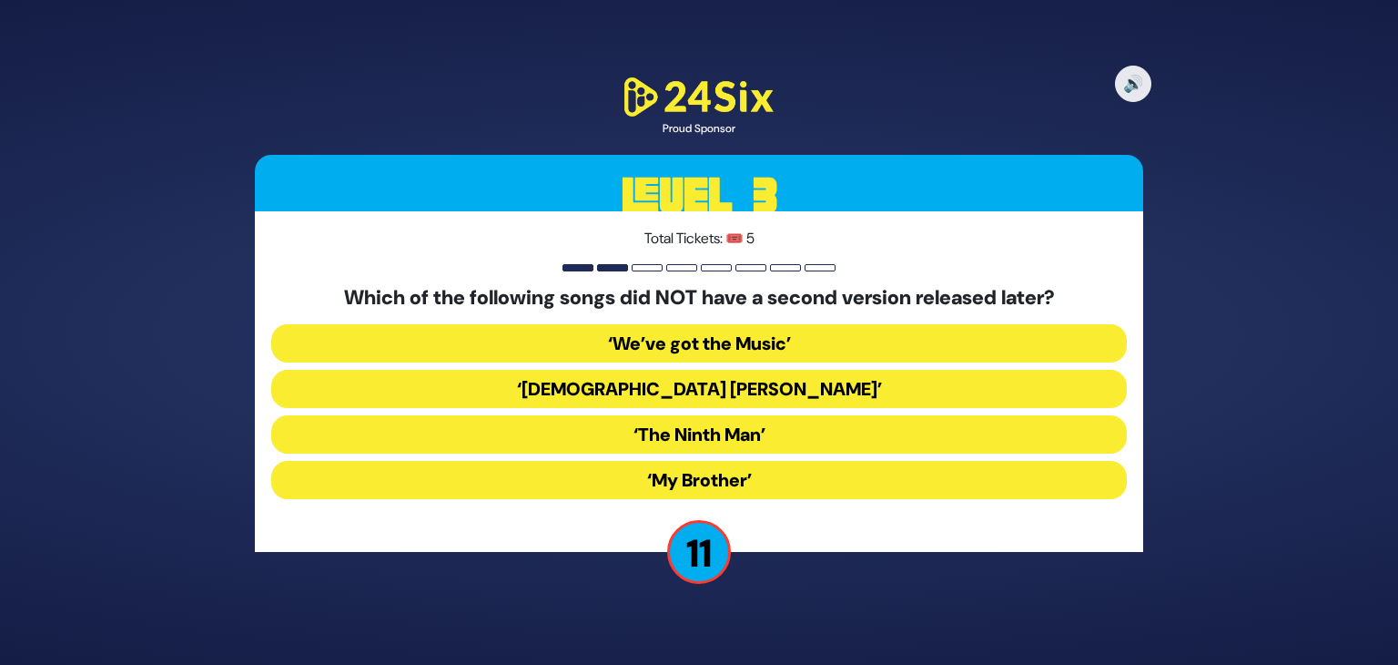
click at [741, 479] on button "‘My Brother’" at bounding box center [699, 480] width 856 height 38
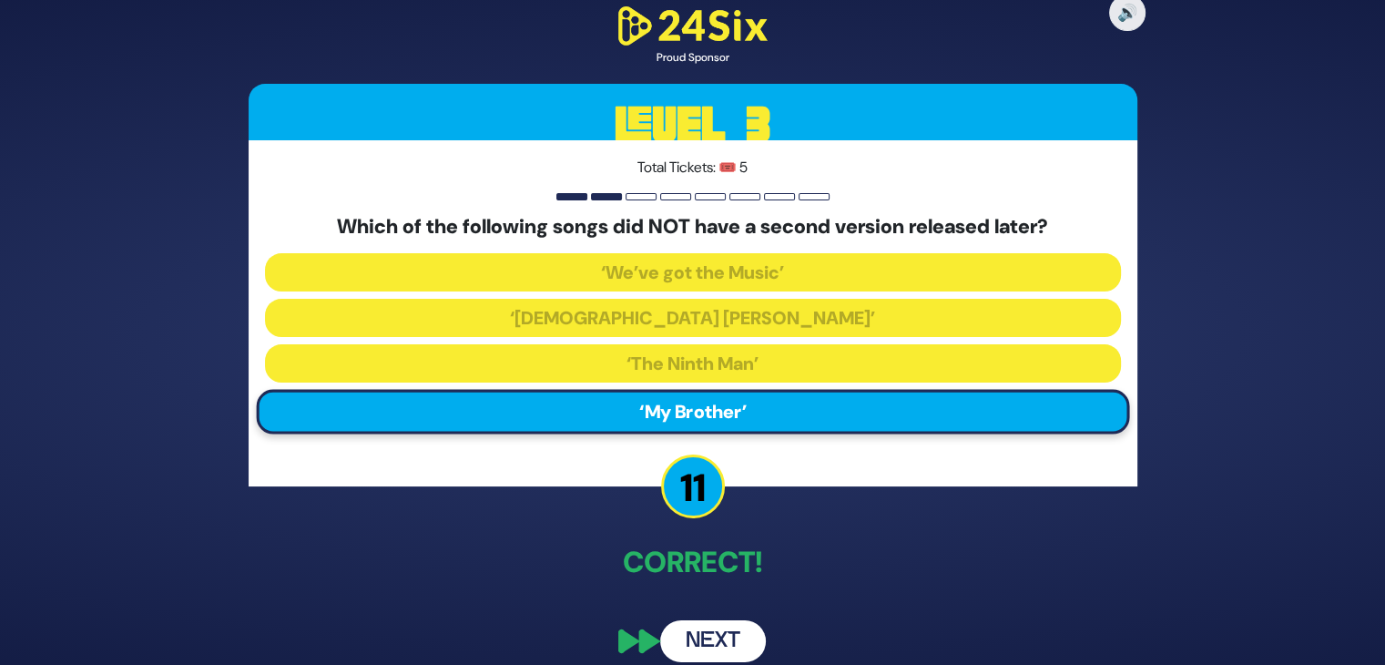
click at [717, 636] on button "Next" at bounding box center [713, 641] width 106 height 42
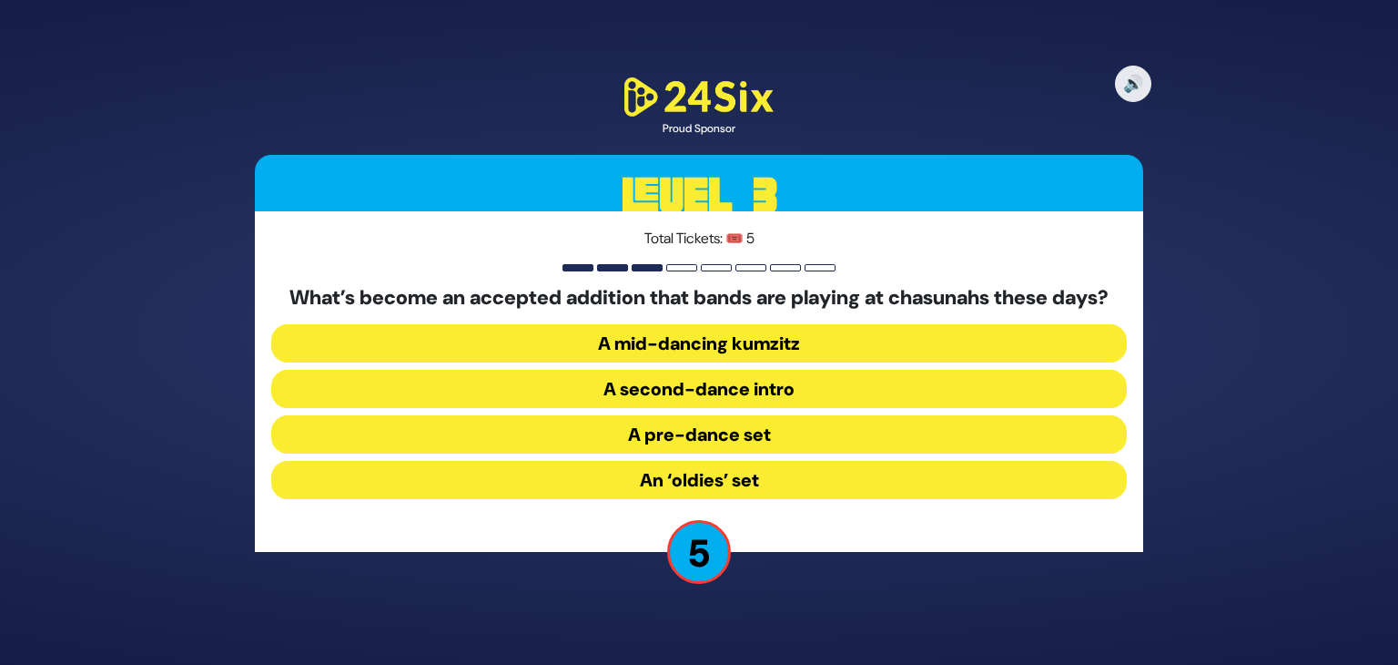
click at [687, 356] on button "A mid-dancing kumzitz" at bounding box center [699, 343] width 856 height 38
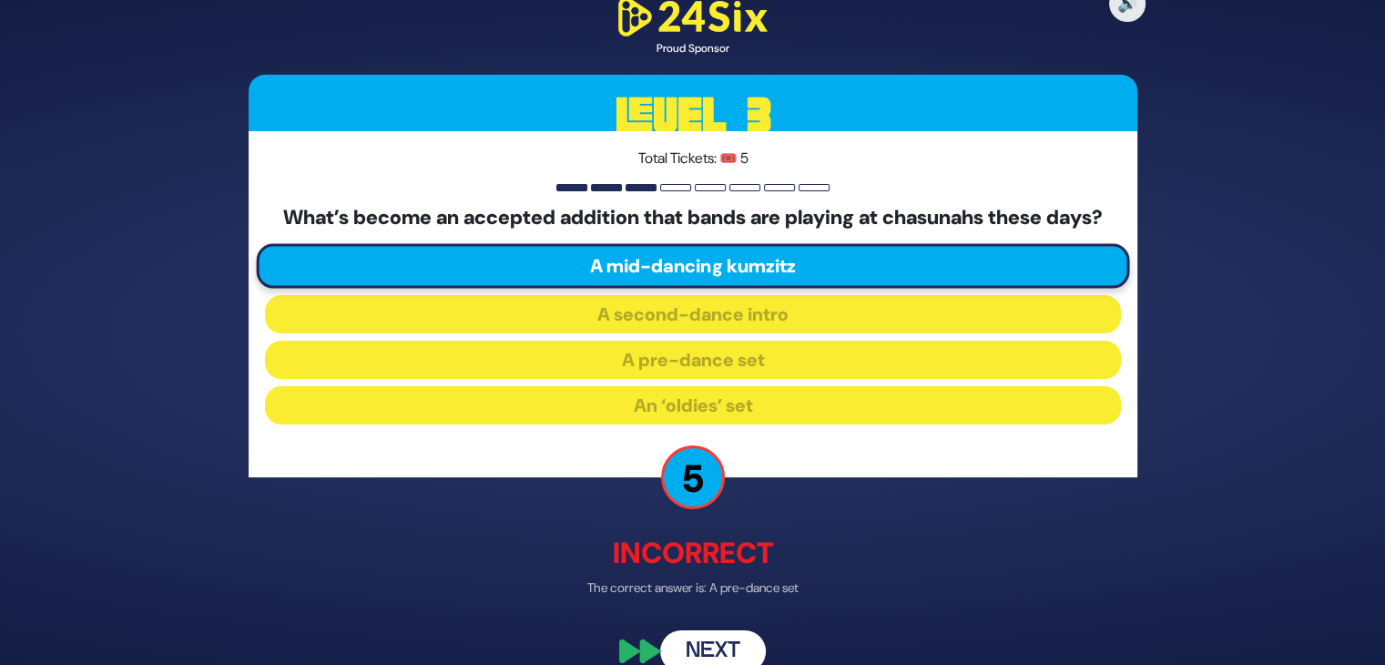
click at [708, 654] on button "Next" at bounding box center [713, 651] width 106 height 42
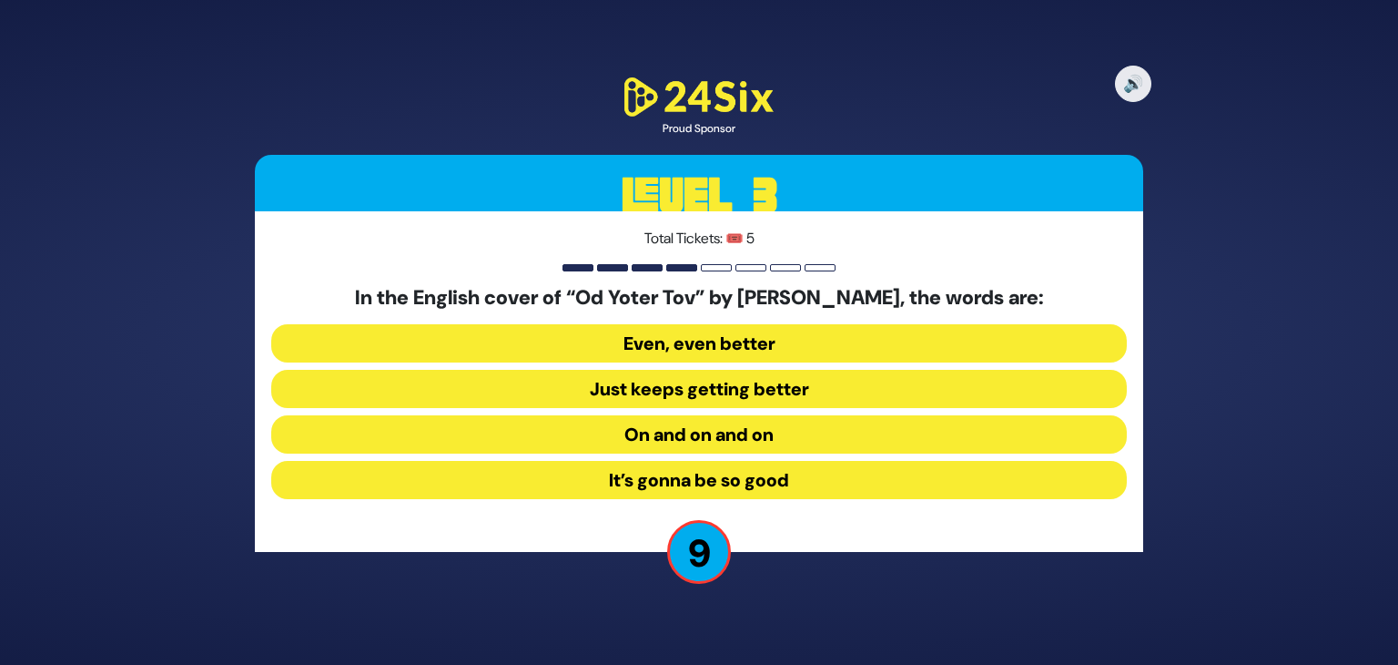
click at [685, 345] on button "Even, even better" at bounding box center [699, 343] width 856 height 38
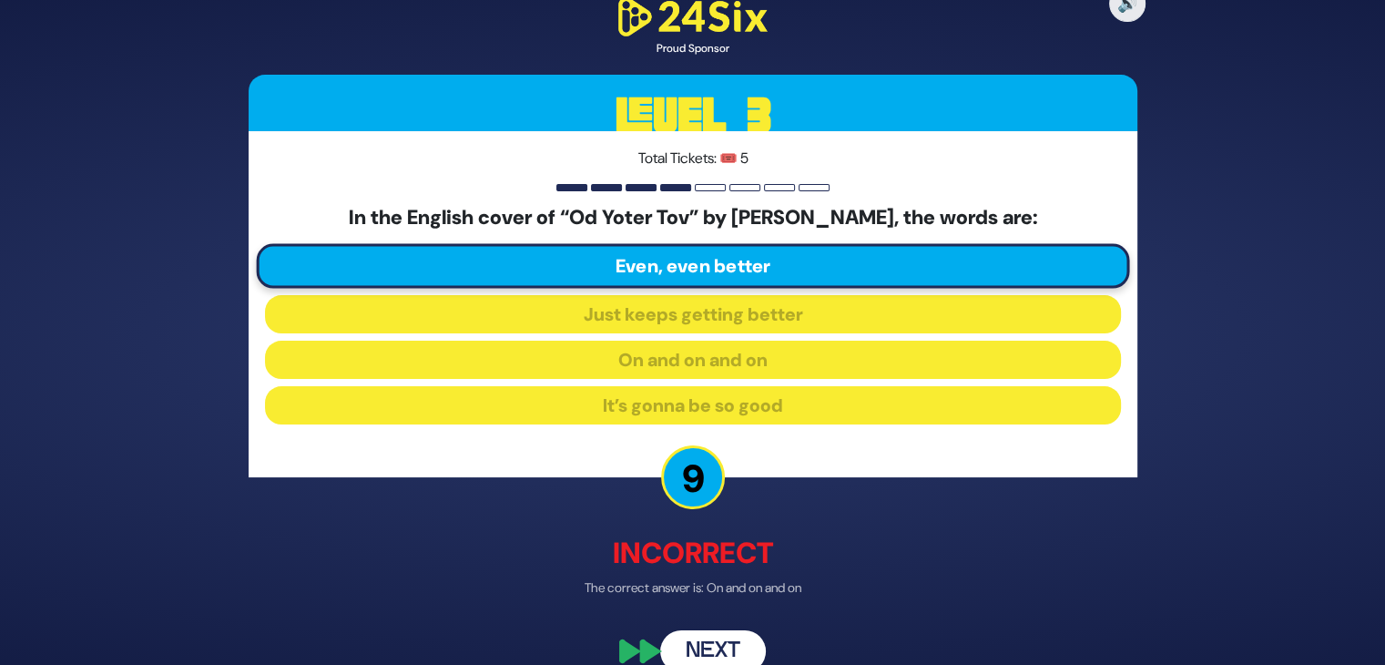
click at [725, 653] on button "Next" at bounding box center [713, 651] width 106 height 42
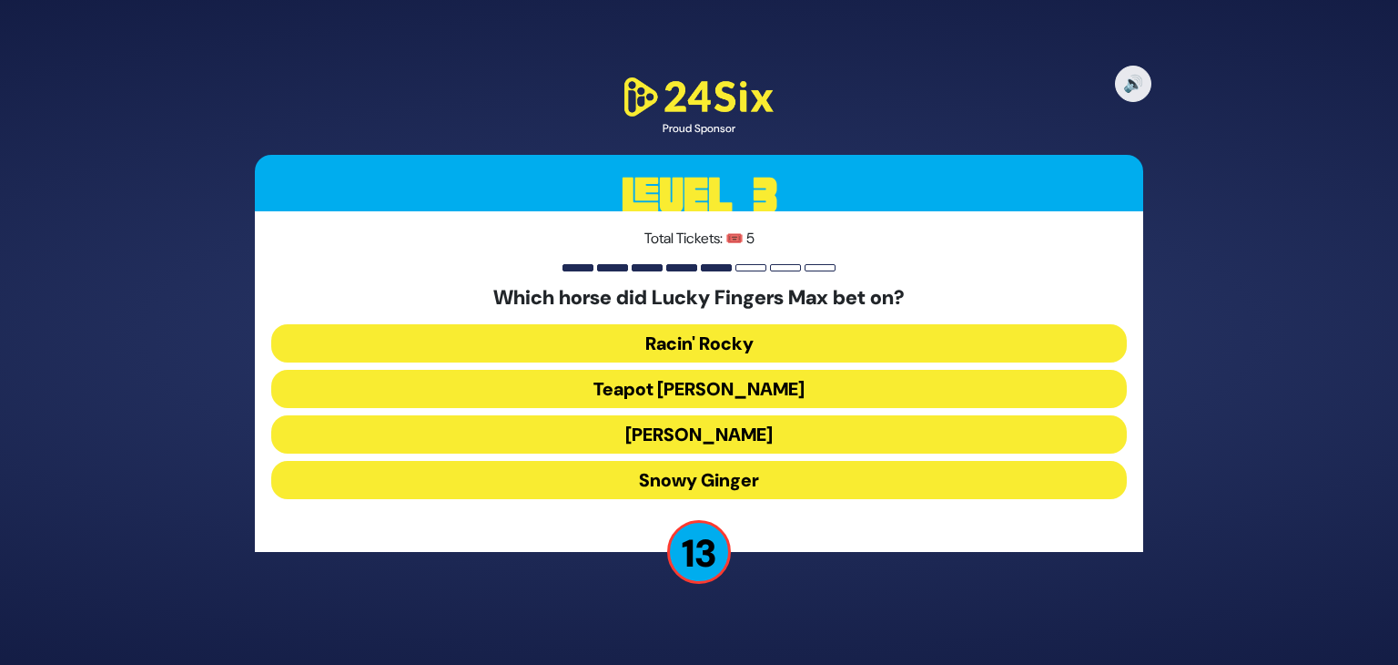
click at [710, 386] on button "Teapot [PERSON_NAME]" at bounding box center [699, 389] width 856 height 38
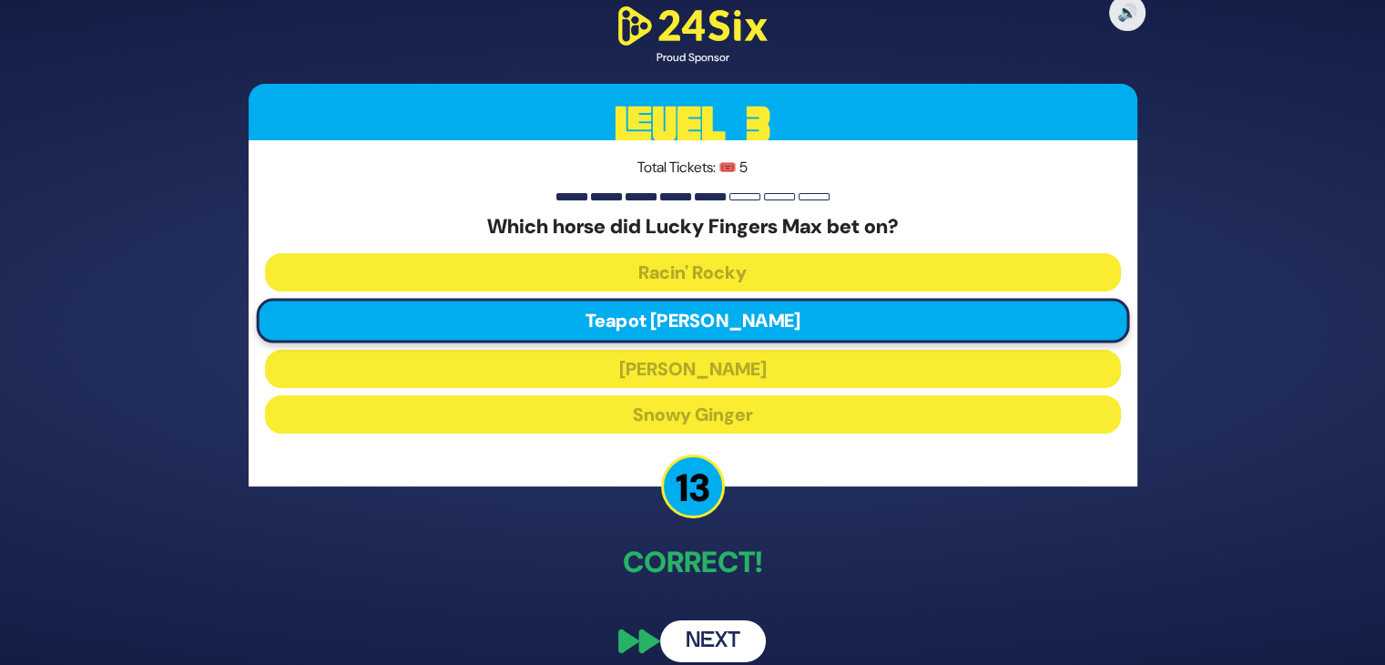
click at [720, 646] on button "Next" at bounding box center [713, 641] width 106 height 42
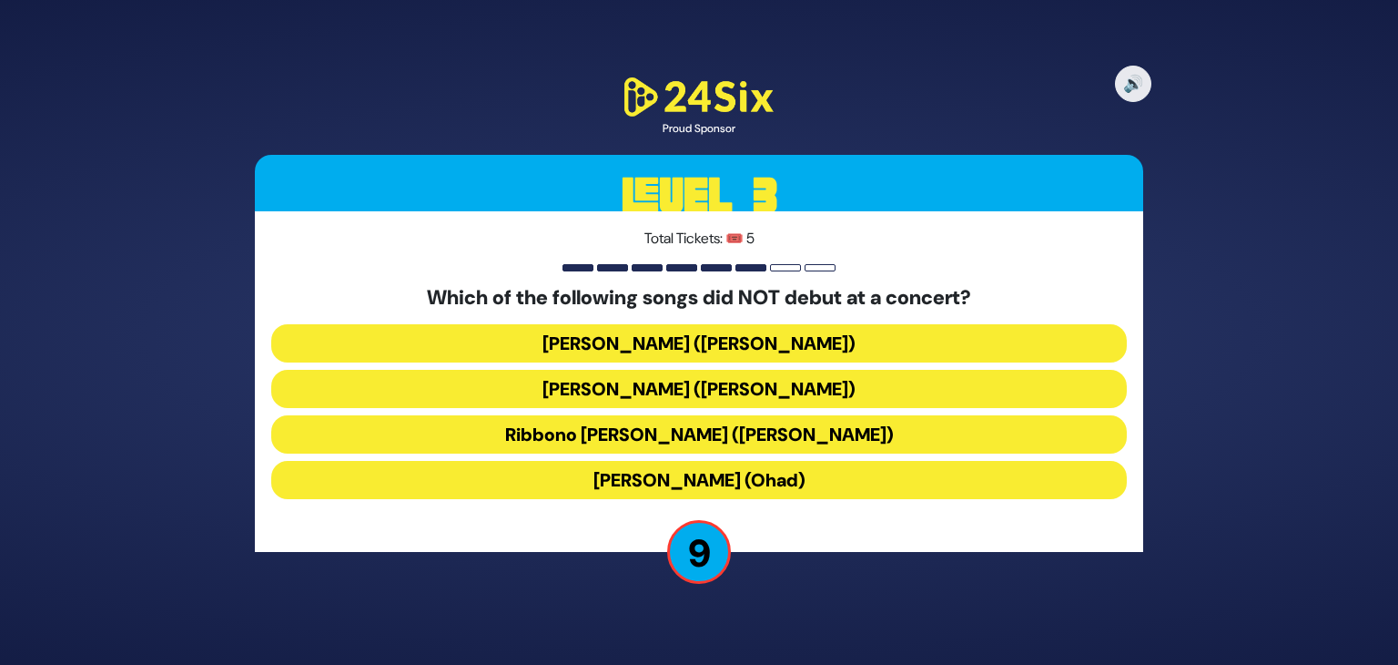
click at [586, 440] on button "Ribbono [PERSON_NAME] ([PERSON_NAME])" at bounding box center [699, 434] width 856 height 38
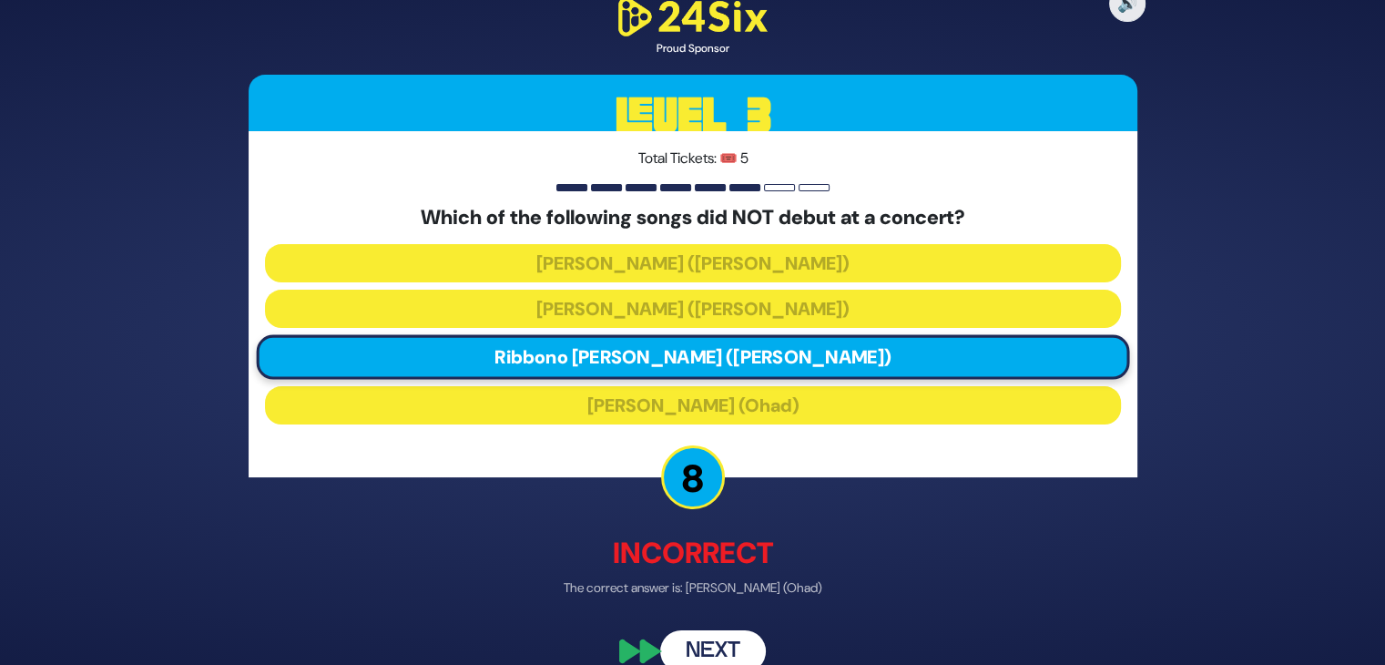
click at [713, 648] on button "Next" at bounding box center [713, 651] width 106 height 42
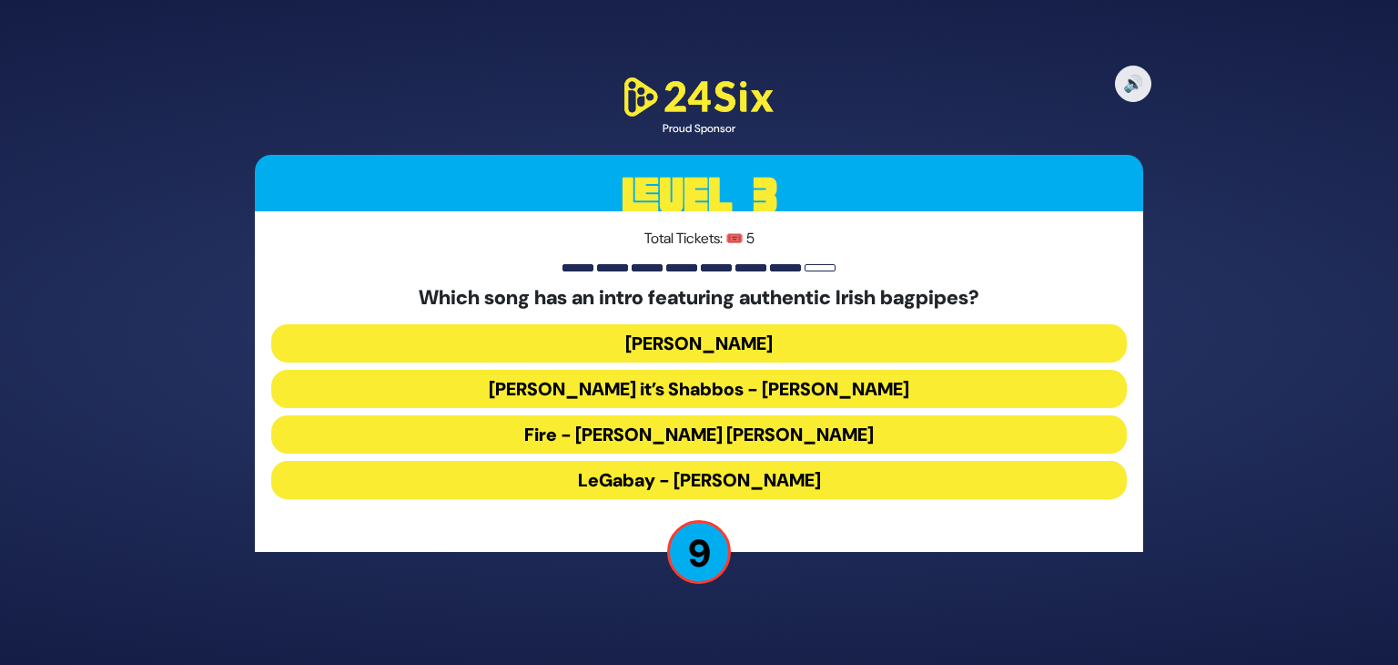
click at [674, 483] on button "LeGabay - [PERSON_NAME]" at bounding box center [699, 480] width 856 height 38
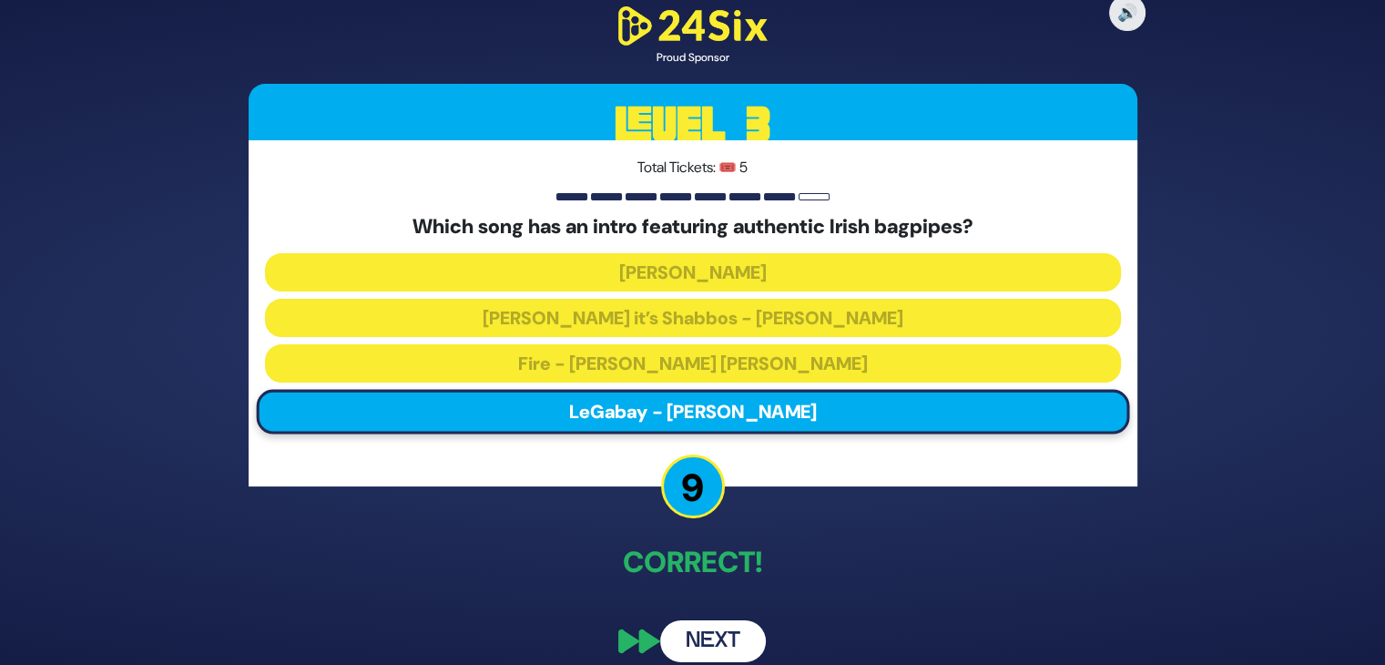
click at [717, 642] on button "Next" at bounding box center [713, 641] width 106 height 42
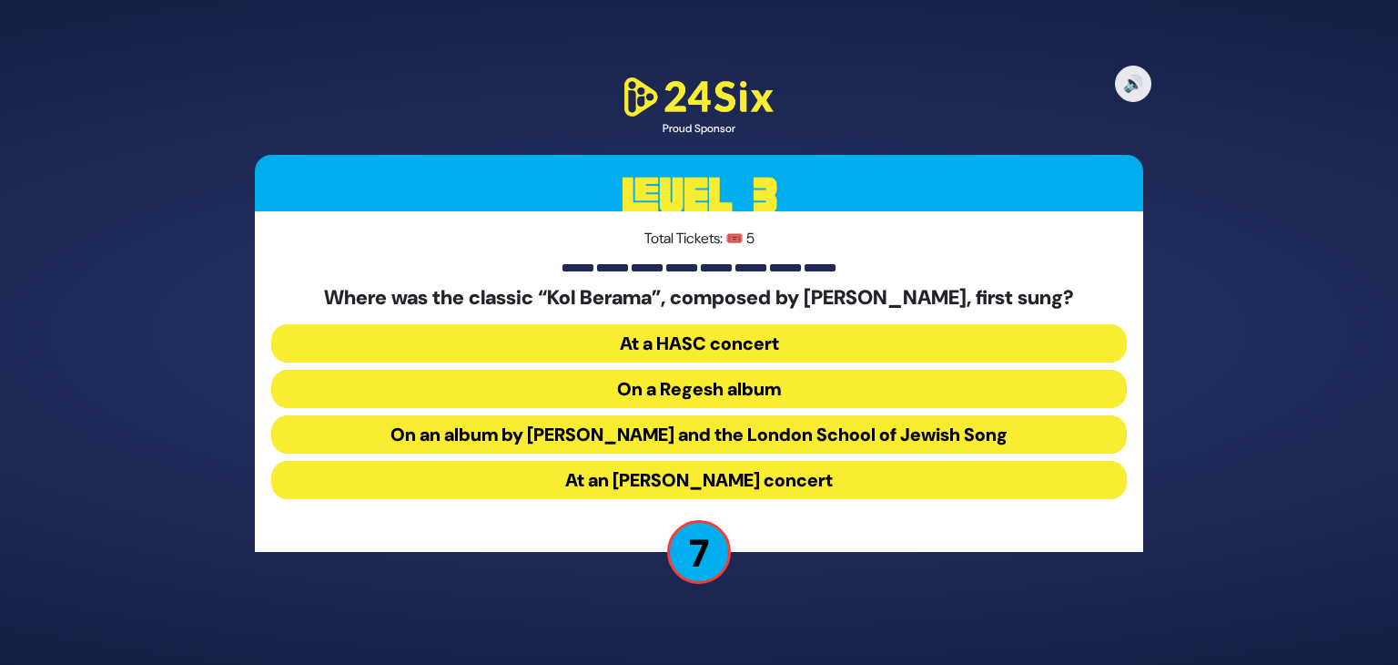
click at [796, 340] on button "At a HASC concert" at bounding box center [699, 343] width 856 height 38
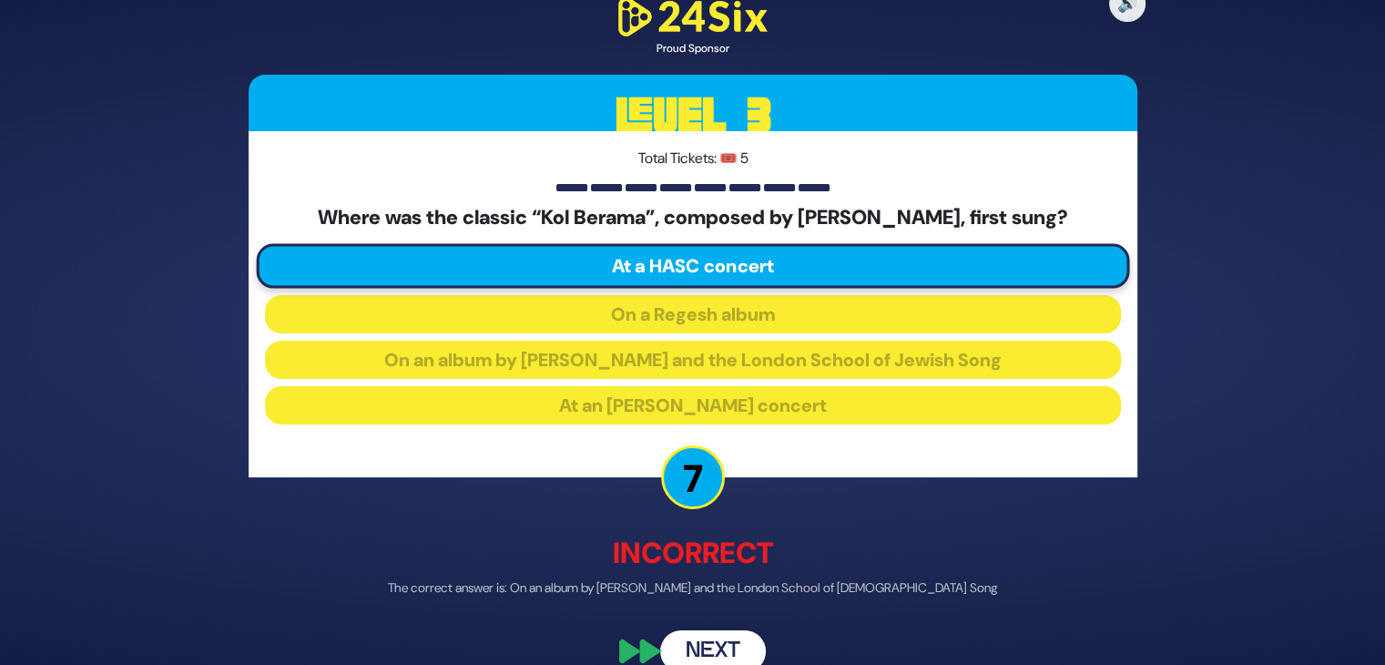
click at [709, 646] on button "Next" at bounding box center [713, 651] width 106 height 42
